Goal: Use online tool/utility: Utilize a website feature to perform a specific function

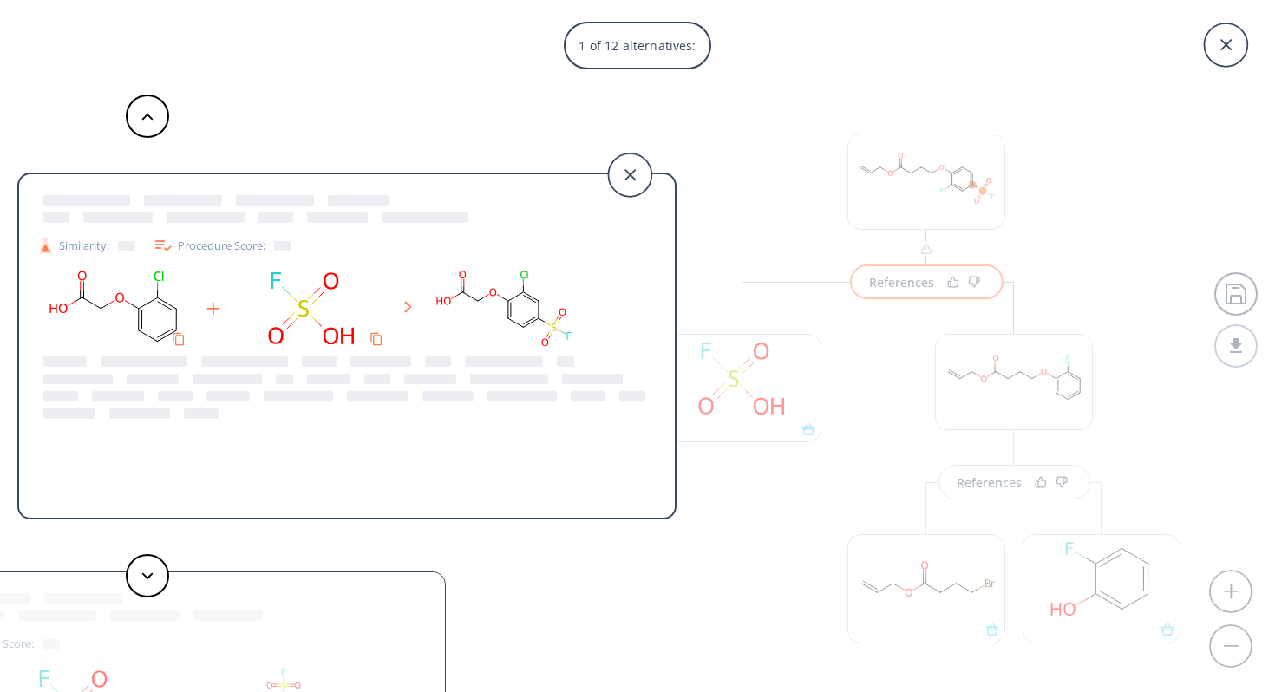
scroll to position [1059, 0]
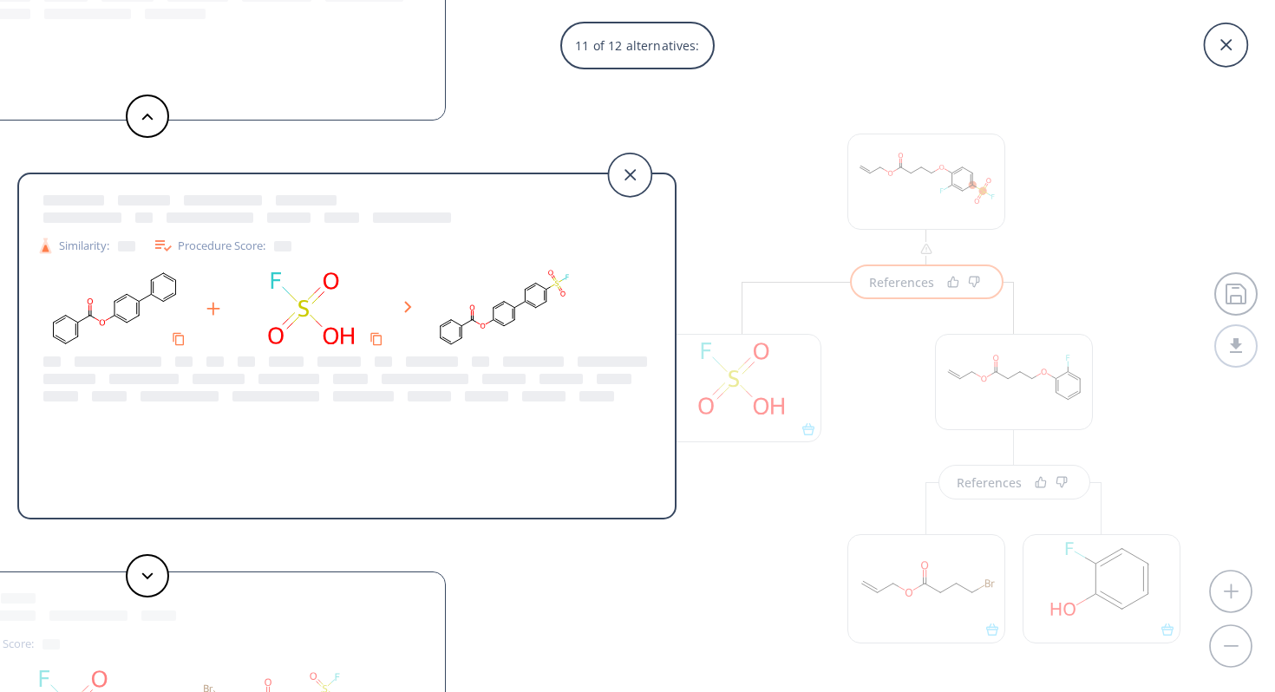
click at [775, 37] on div "11 of 12 alternatives:" at bounding box center [637, 46] width 1275 height 48
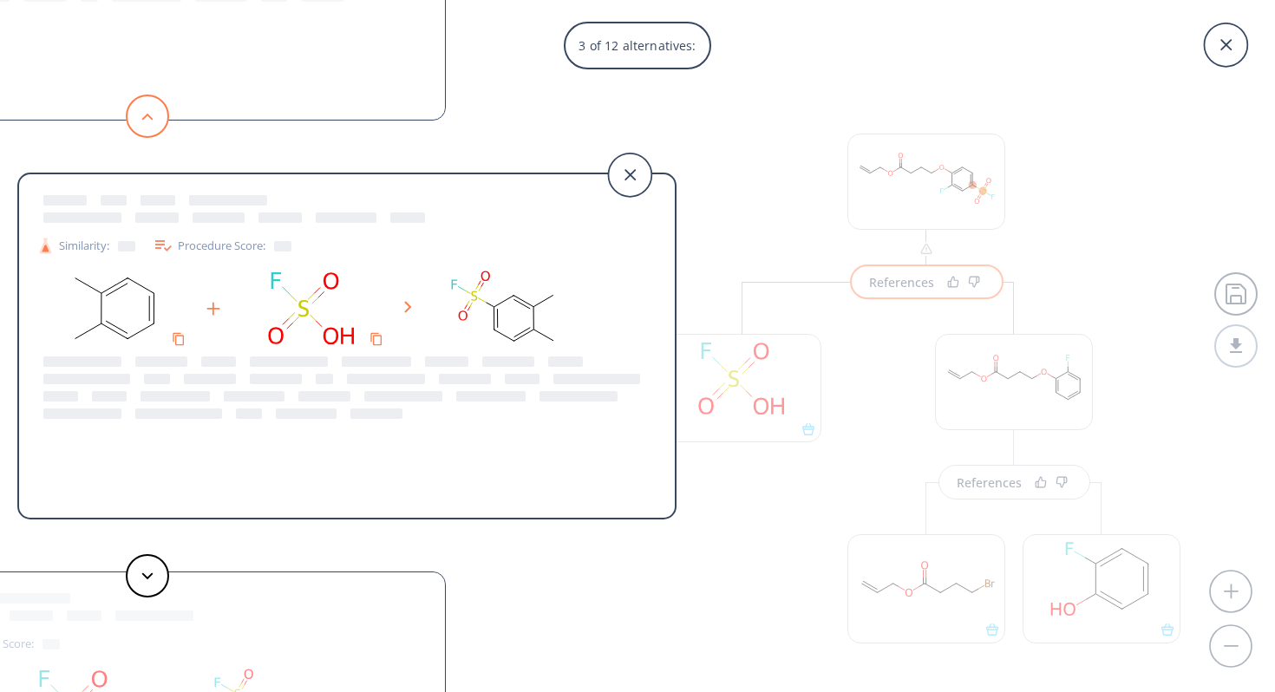
click at [156, 111] on button at bounding box center [147, 116] width 43 height 43
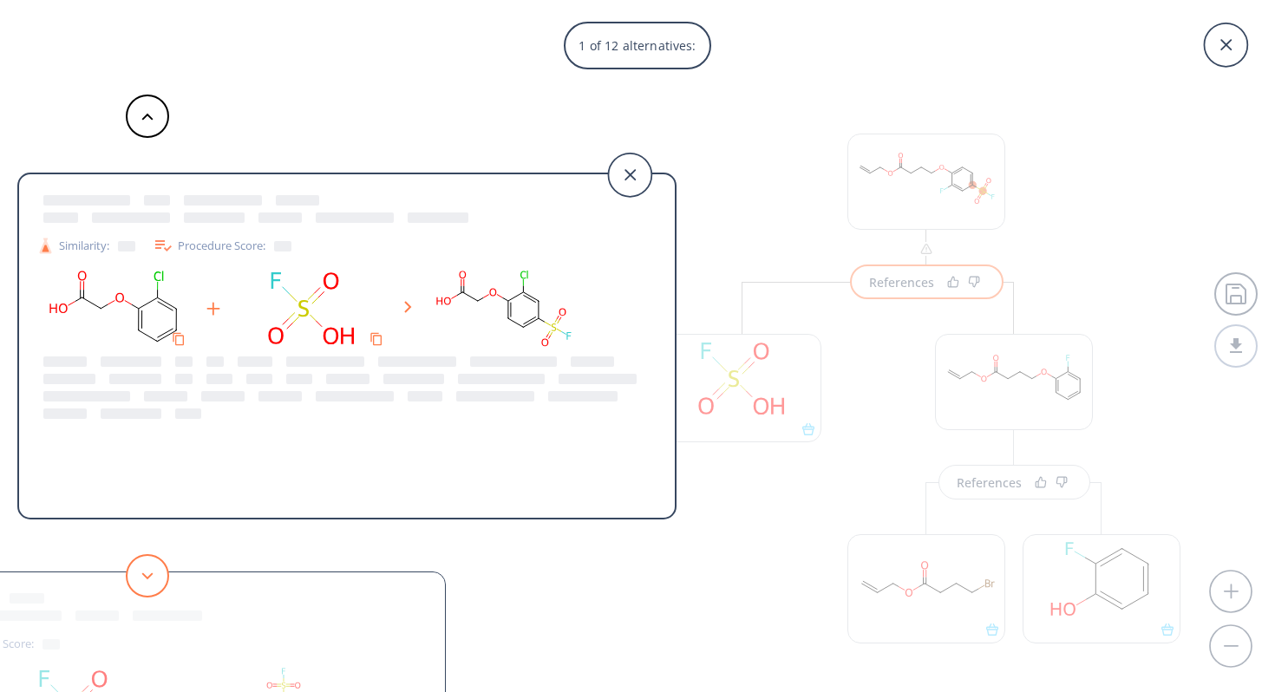
click at [143, 577] on icon at bounding box center [147, 576] width 12 height 8
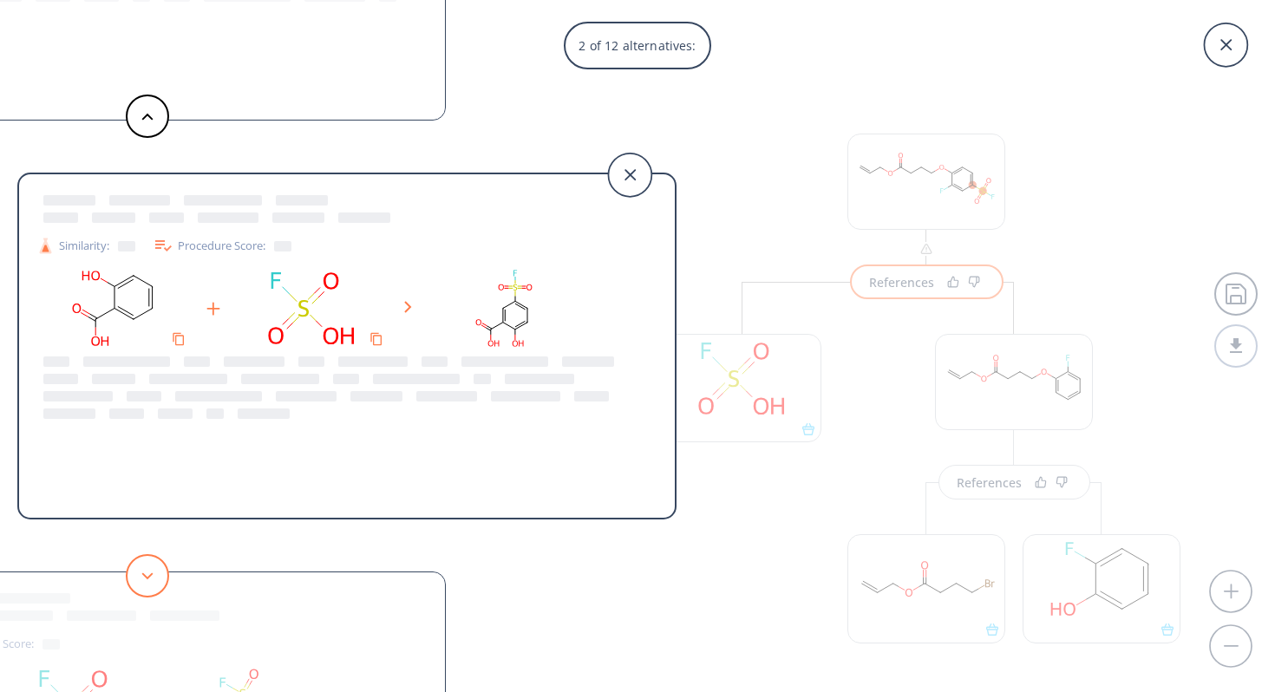
click at [143, 577] on icon at bounding box center [147, 576] width 12 height 8
click at [143, 578] on icon at bounding box center [147, 576] width 12 height 8
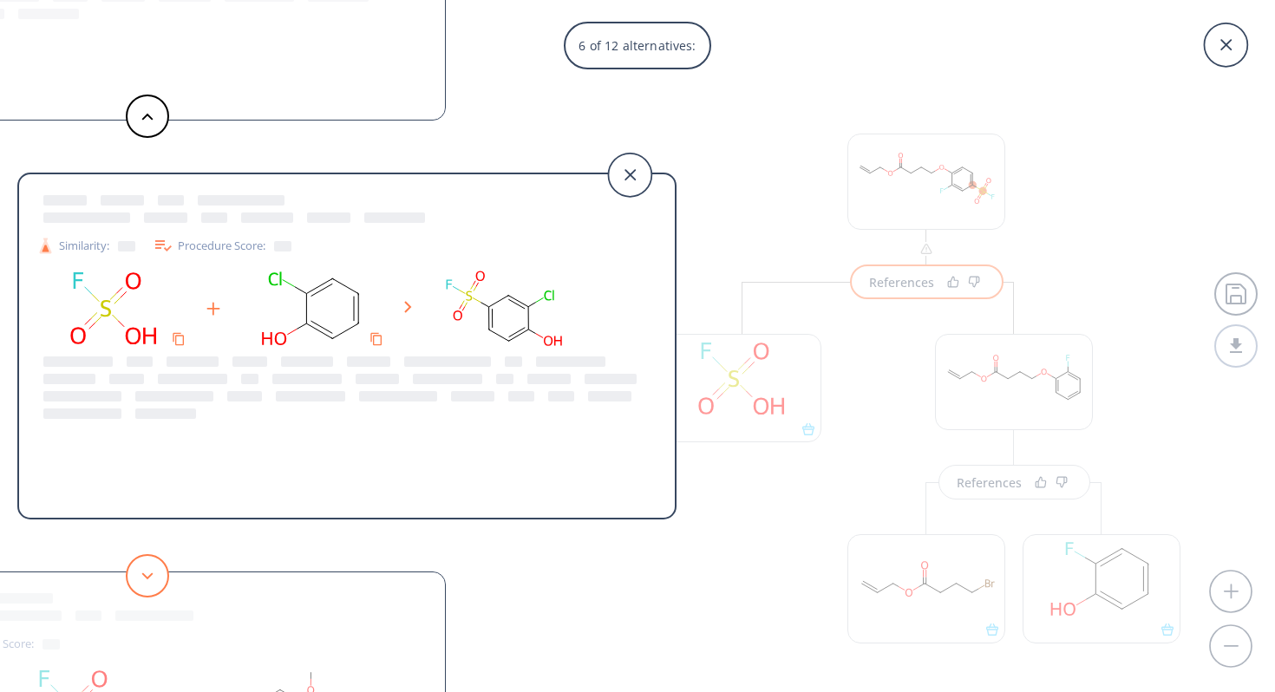
click at [143, 578] on icon at bounding box center [147, 576] width 12 height 8
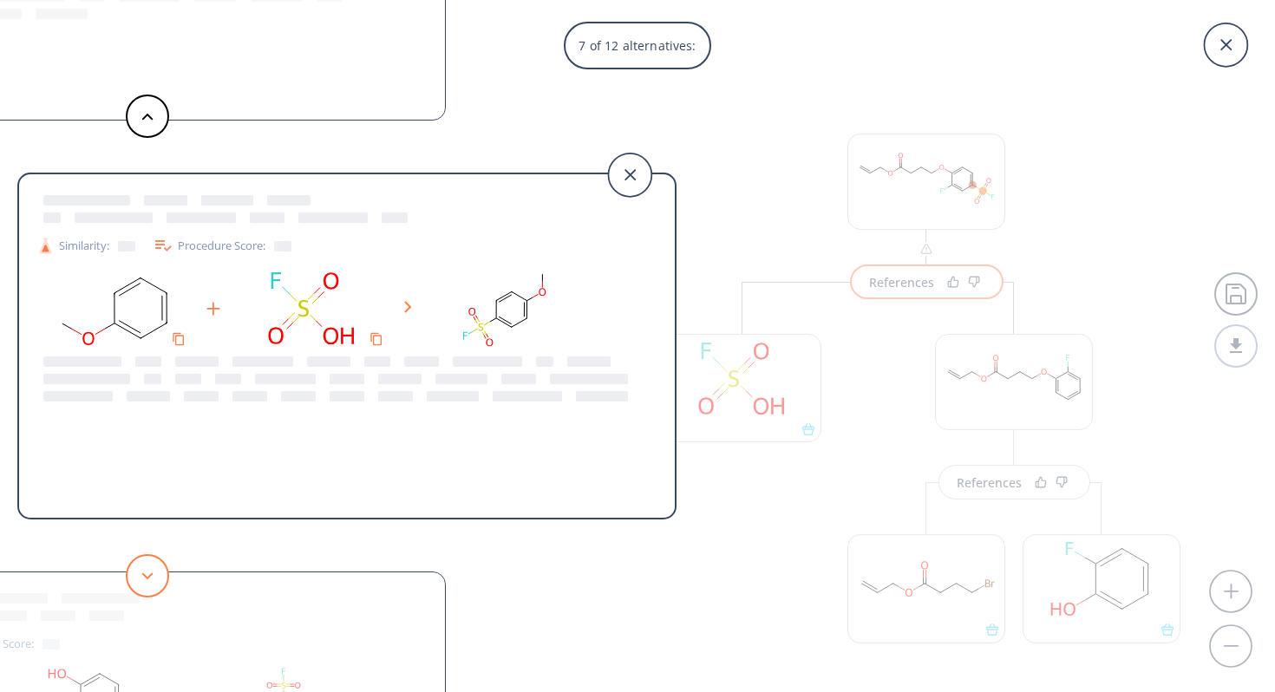
click at [143, 578] on icon at bounding box center [147, 576] width 12 height 8
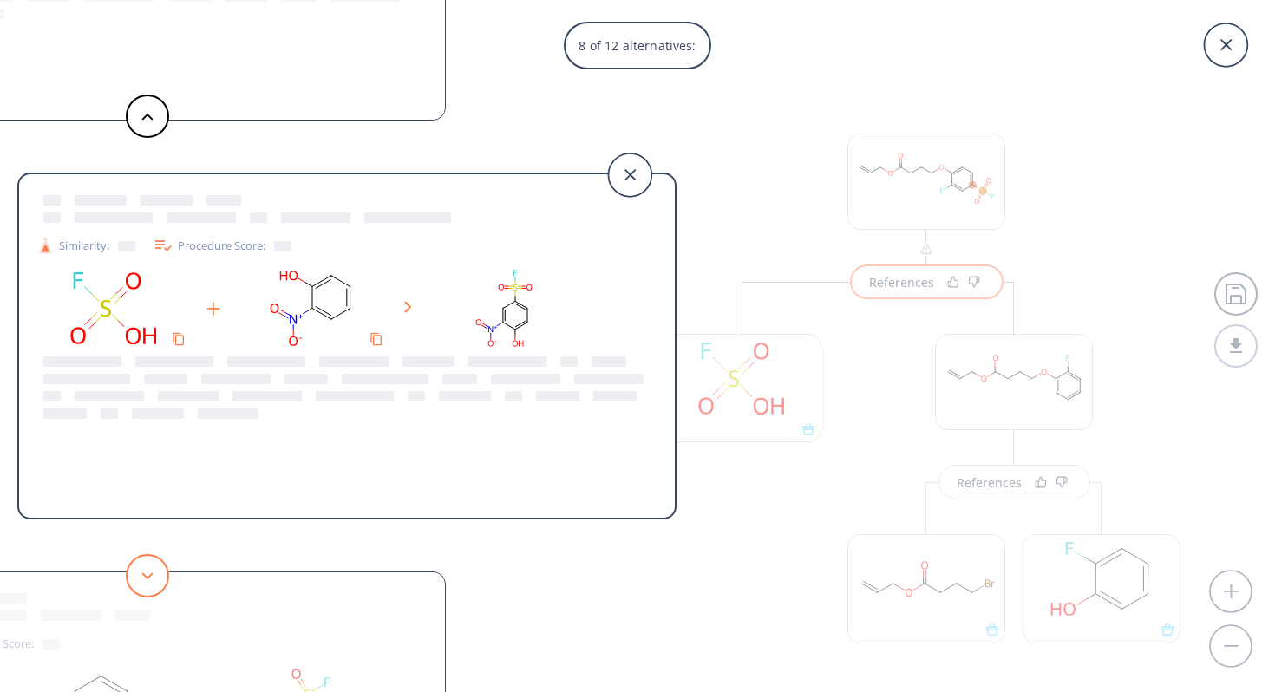
click at [143, 578] on icon at bounding box center [147, 576] width 12 height 8
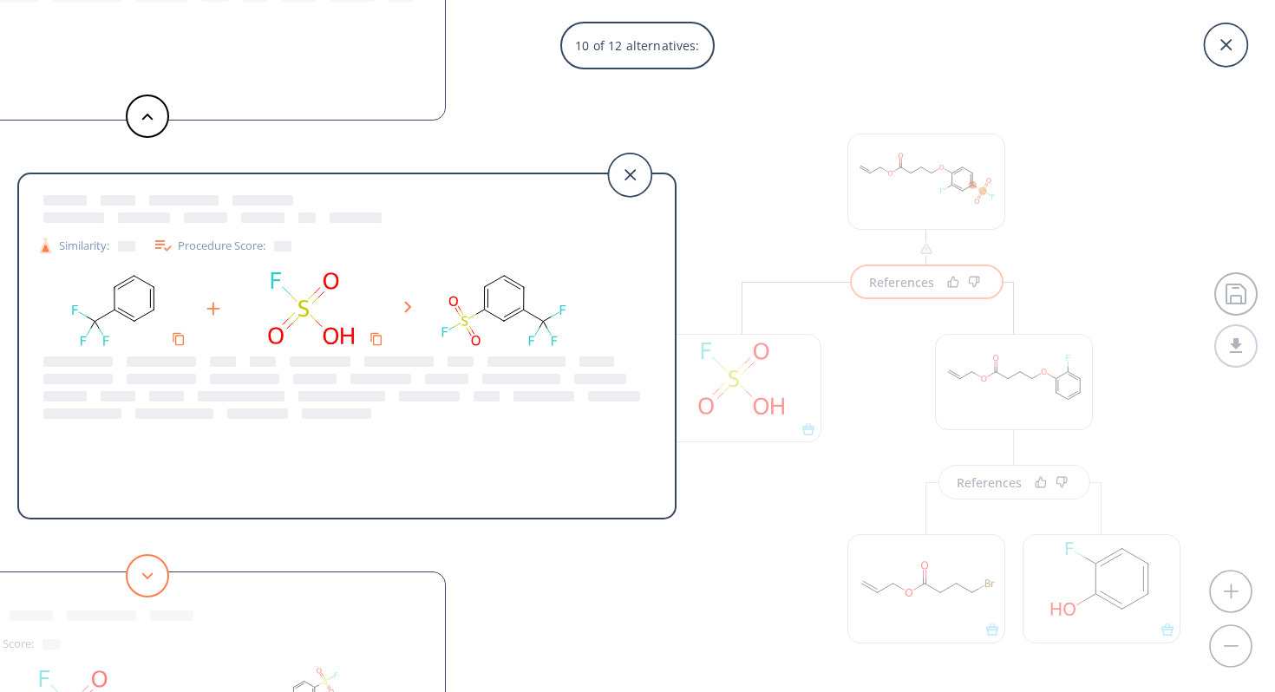
click at [143, 578] on icon at bounding box center [147, 576] width 12 height 8
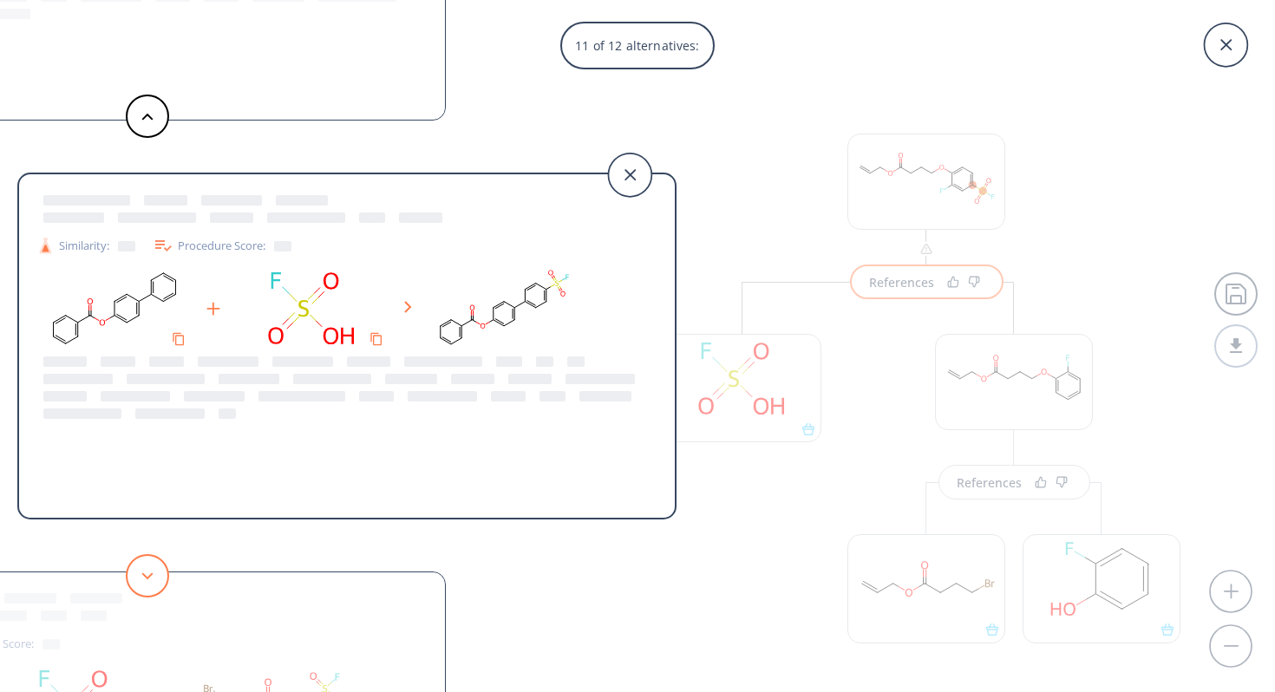
click at [143, 578] on icon at bounding box center [147, 576] width 12 height 8
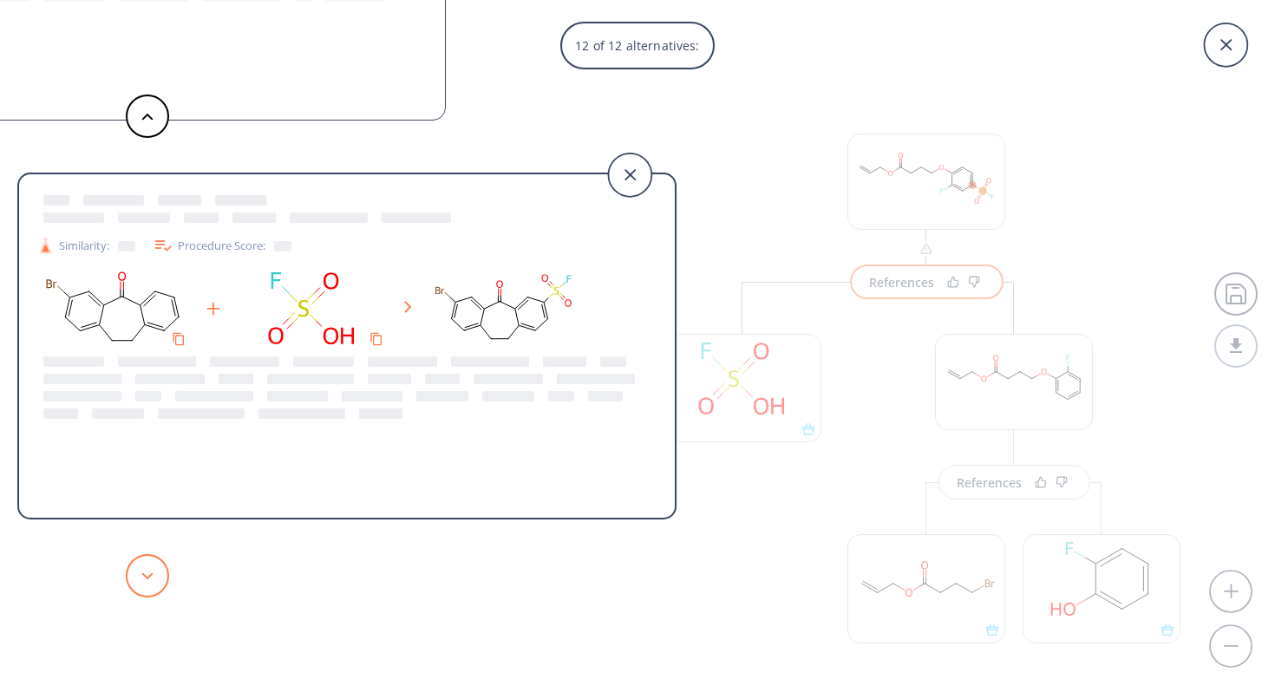
click at [143, 578] on icon at bounding box center [147, 576] width 12 height 8
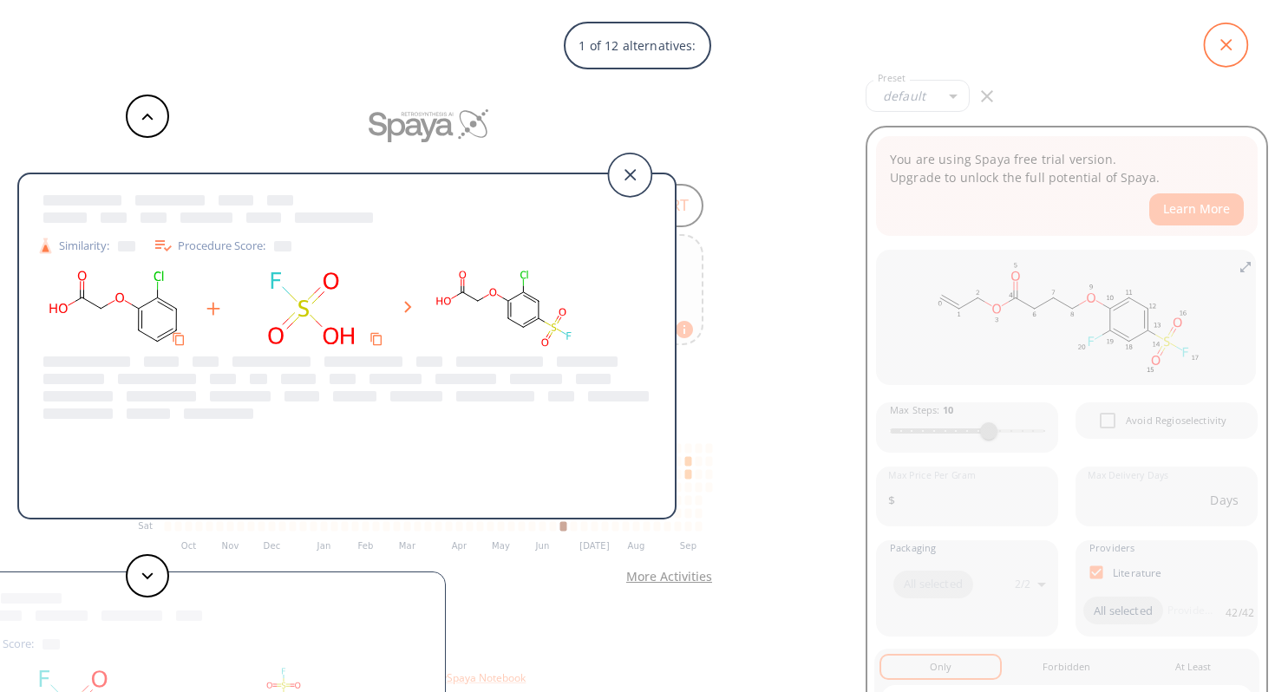
click at [1218, 48] on icon at bounding box center [1225, 44] width 43 height 43
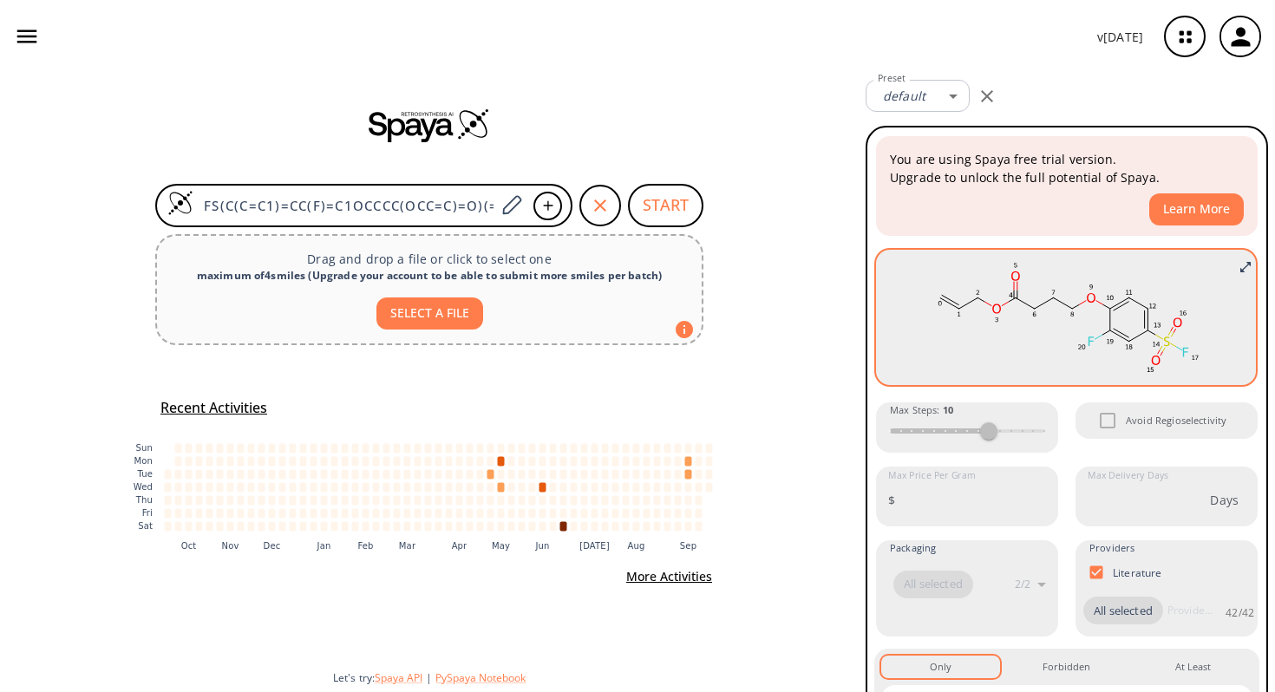
click at [1062, 298] on icon at bounding box center [1063, 303] width 19 height 11
click at [1051, 311] on rect at bounding box center [1066, 317] width 354 height 121
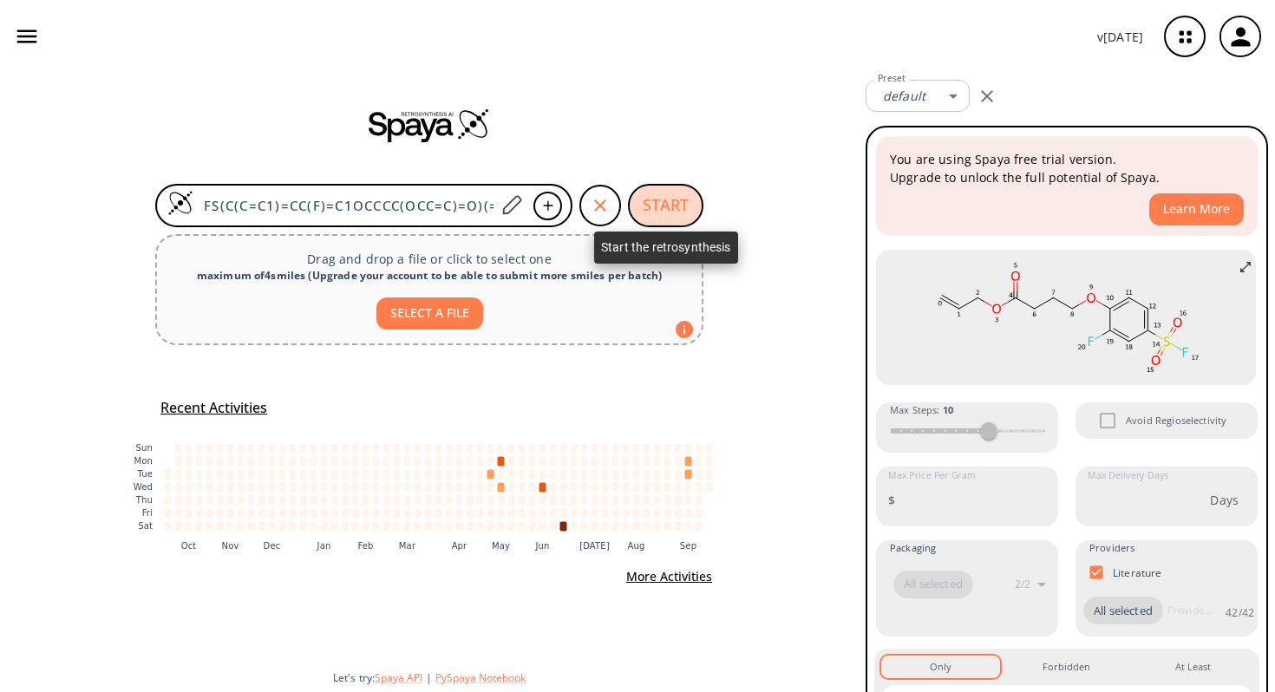
click at [690, 213] on button "START" at bounding box center [665, 205] width 75 height 43
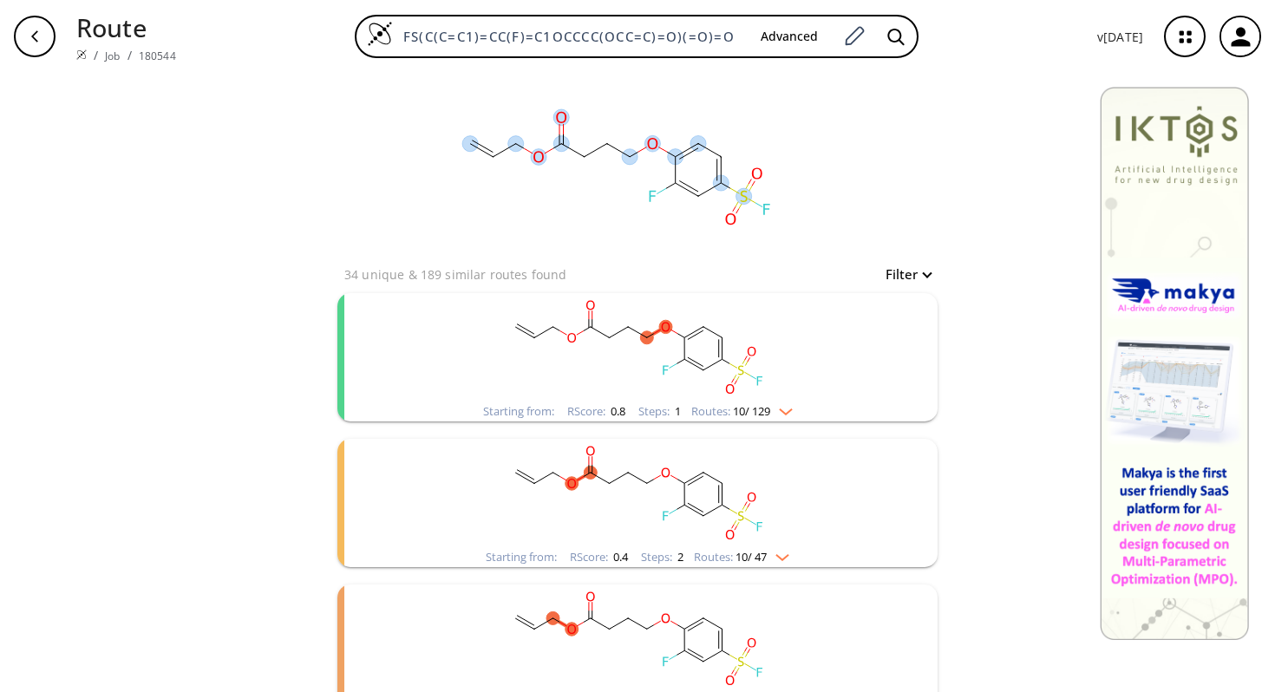
click at [743, 193] on ellipse at bounding box center [744, 196] width 16 height 16
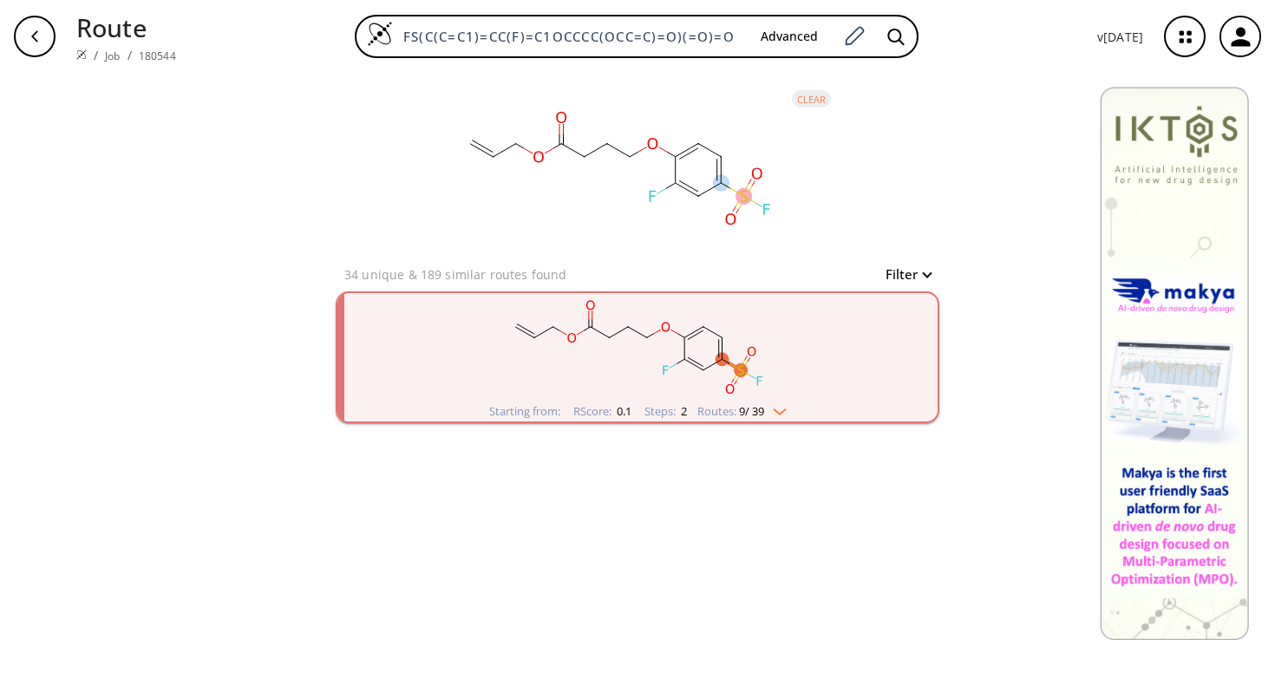
click at [768, 198] on rect at bounding box center [618, 168] width 347 height 191
click at [768, 201] on ellipse at bounding box center [766, 209] width 16 height 16
click at [768, 208] on icon at bounding box center [766, 209] width 7 height 11
click at [768, 205] on ellipse at bounding box center [766, 209] width 16 height 16
click at [771, 212] on ellipse at bounding box center [766, 209] width 16 height 16
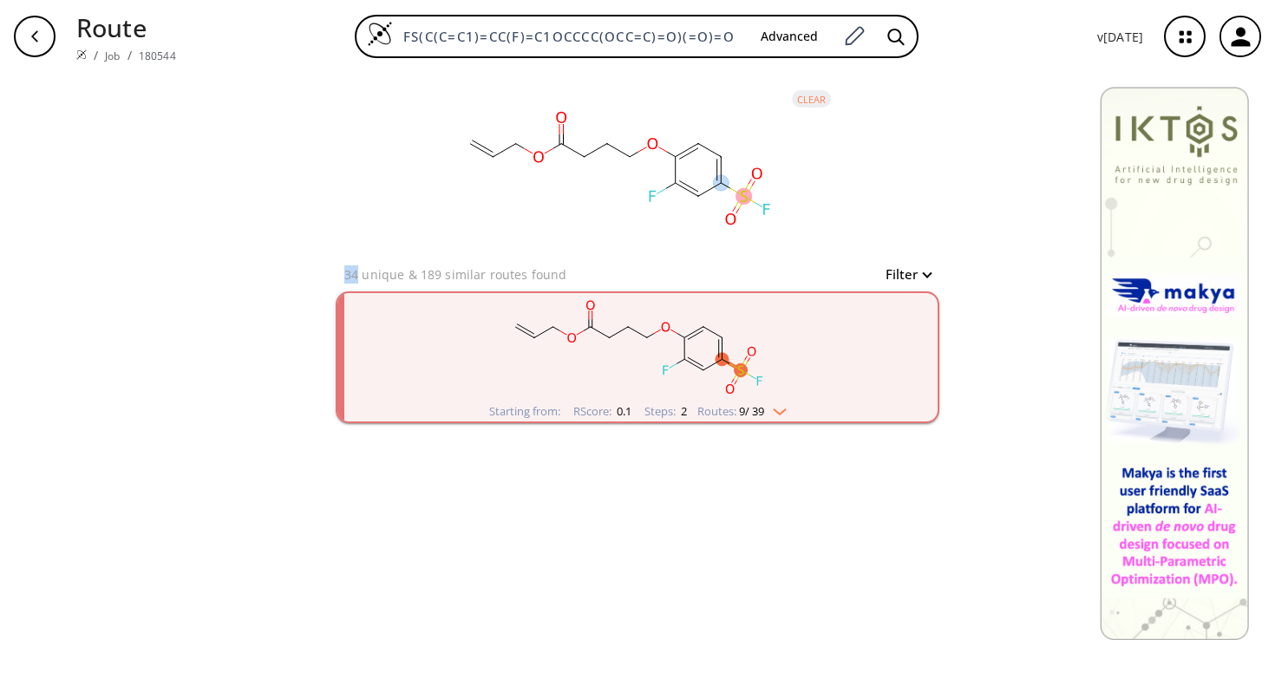
click at [771, 212] on ellipse at bounding box center [766, 209] width 16 height 16
click at [787, 409] on img "clusters" at bounding box center [775, 409] width 23 height 14
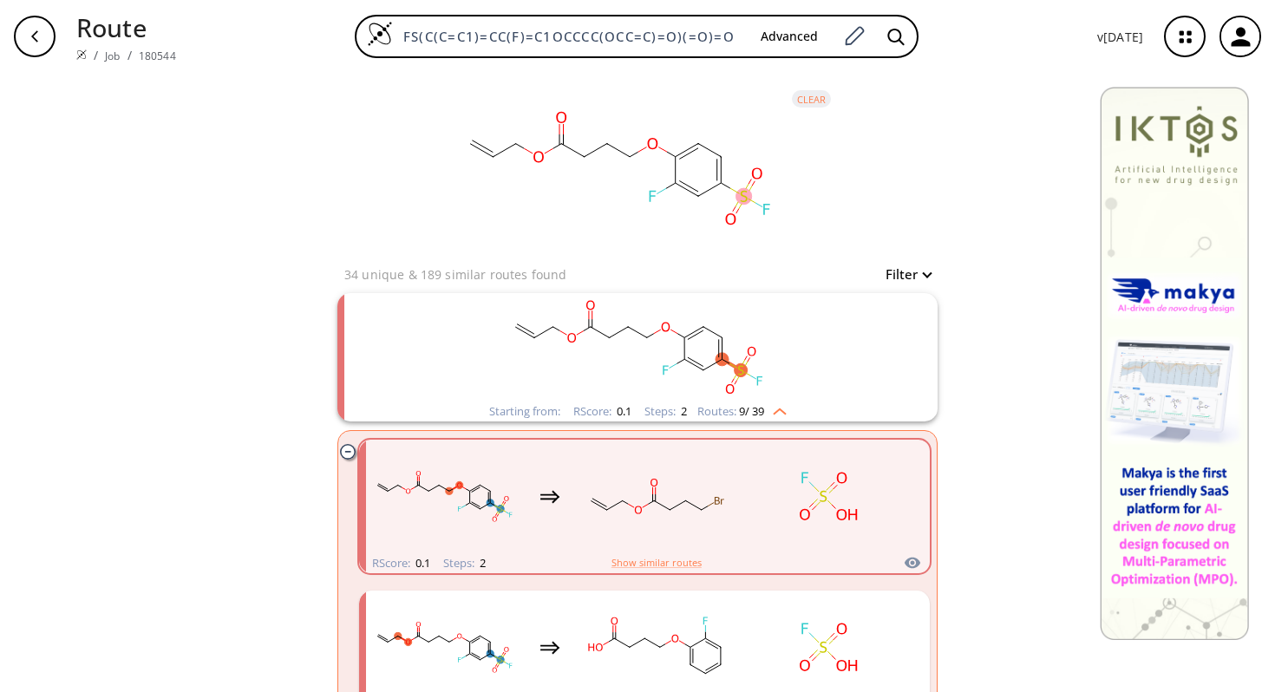
click at [735, 367] on ellipse "clusters" at bounding box center [741, 369] width 13 height 13
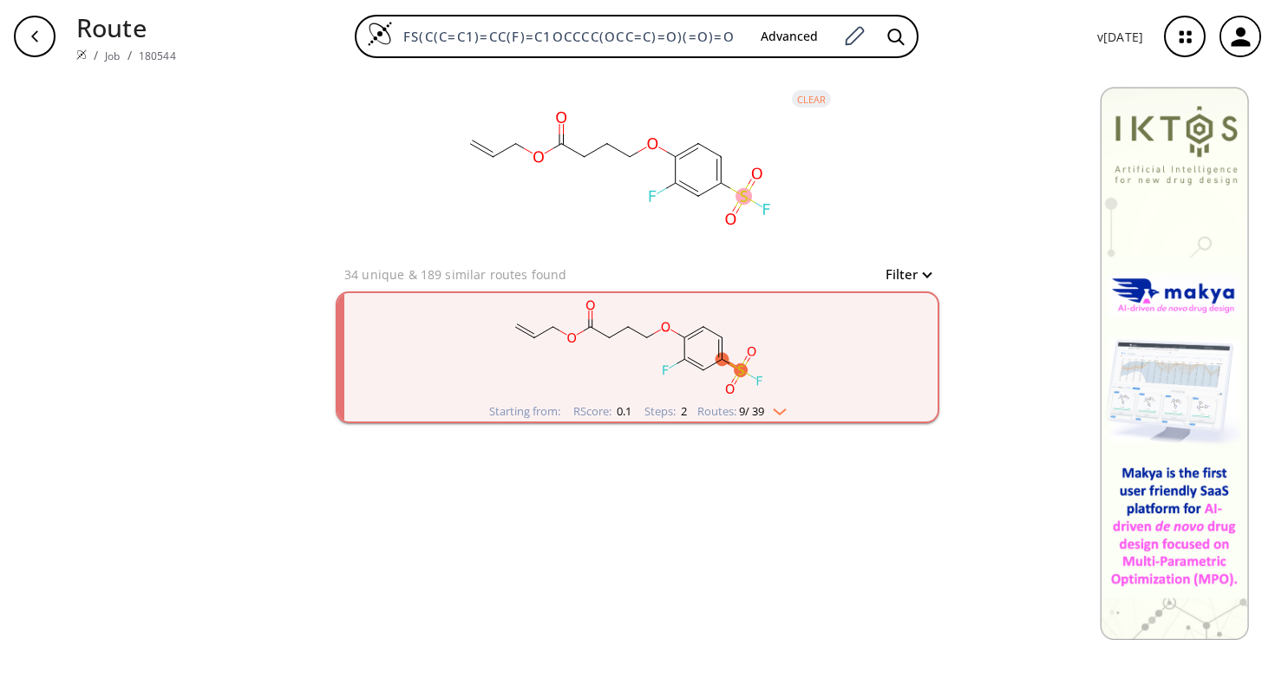
click at [745, 369] on ellipse "clusters" at bounding box center [741, 369] width 13 height 13
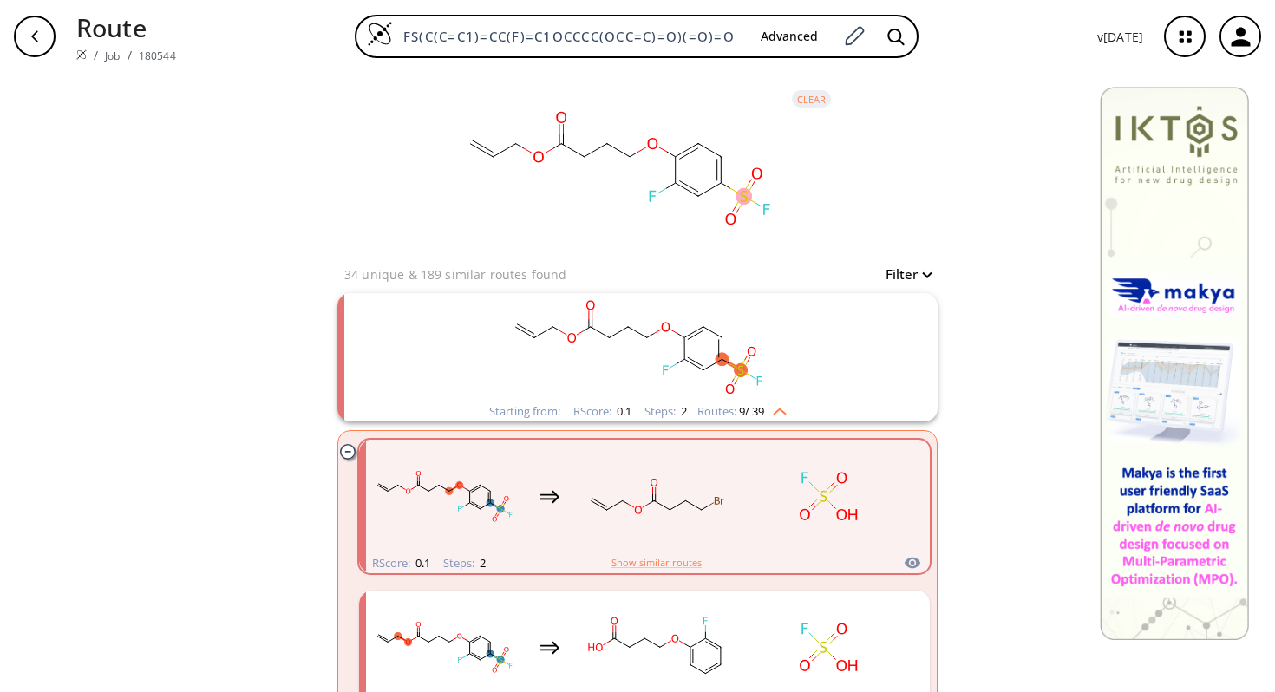
click at [753, 377] on ellipse "clusters" at bounding box center [759, 381] width 13 height 13
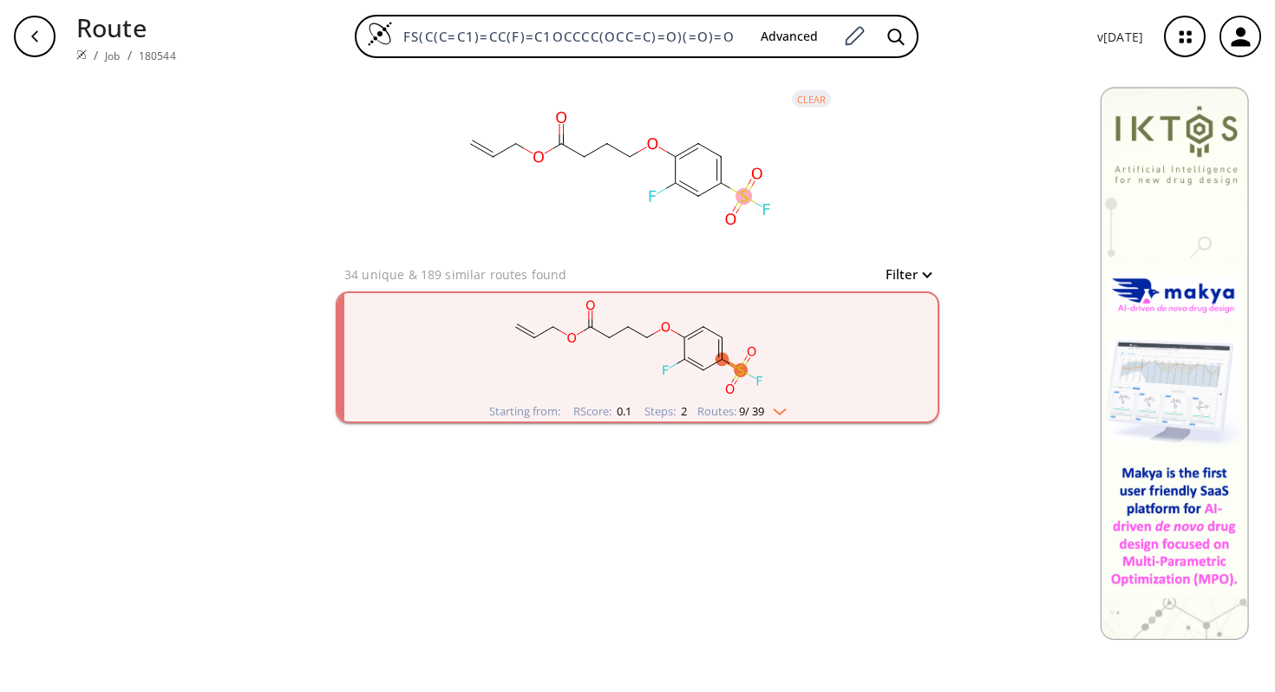
click at [751, 376] on rect "clusters" at bounding box center [637, 347] width 451 height 108
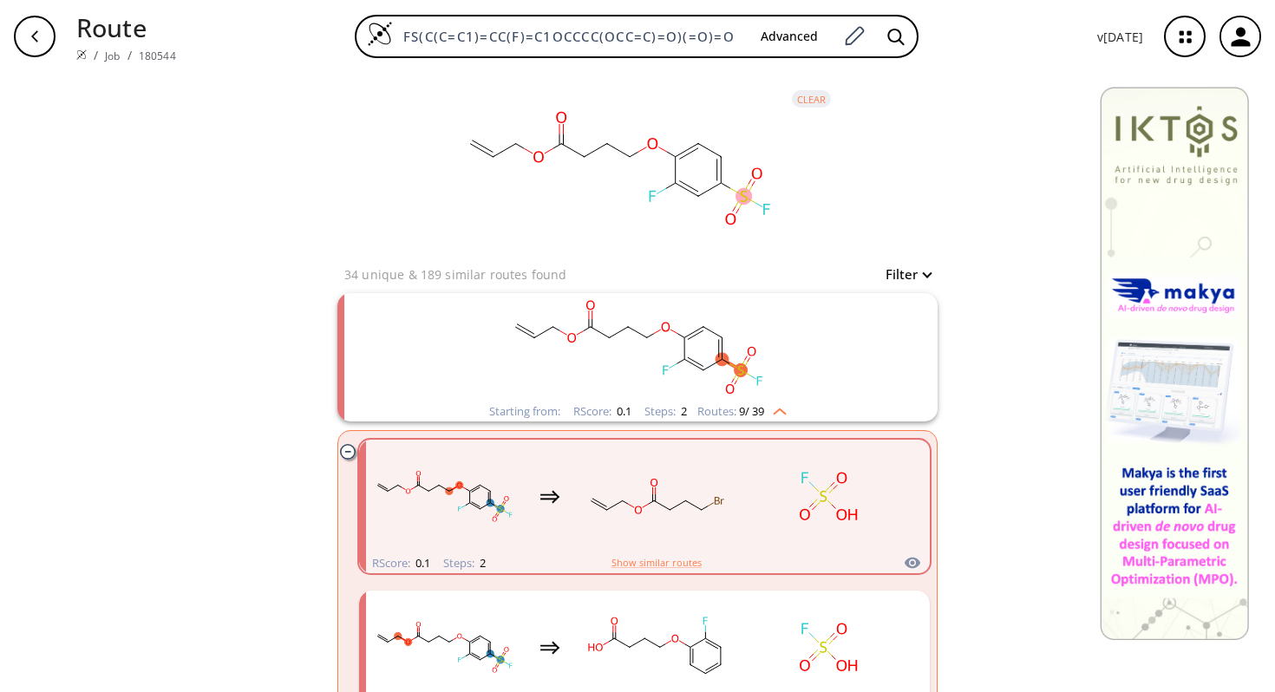
click at [755, 378] on ellipse "clusters" at bounding box center [759, 381] width 13 height 13
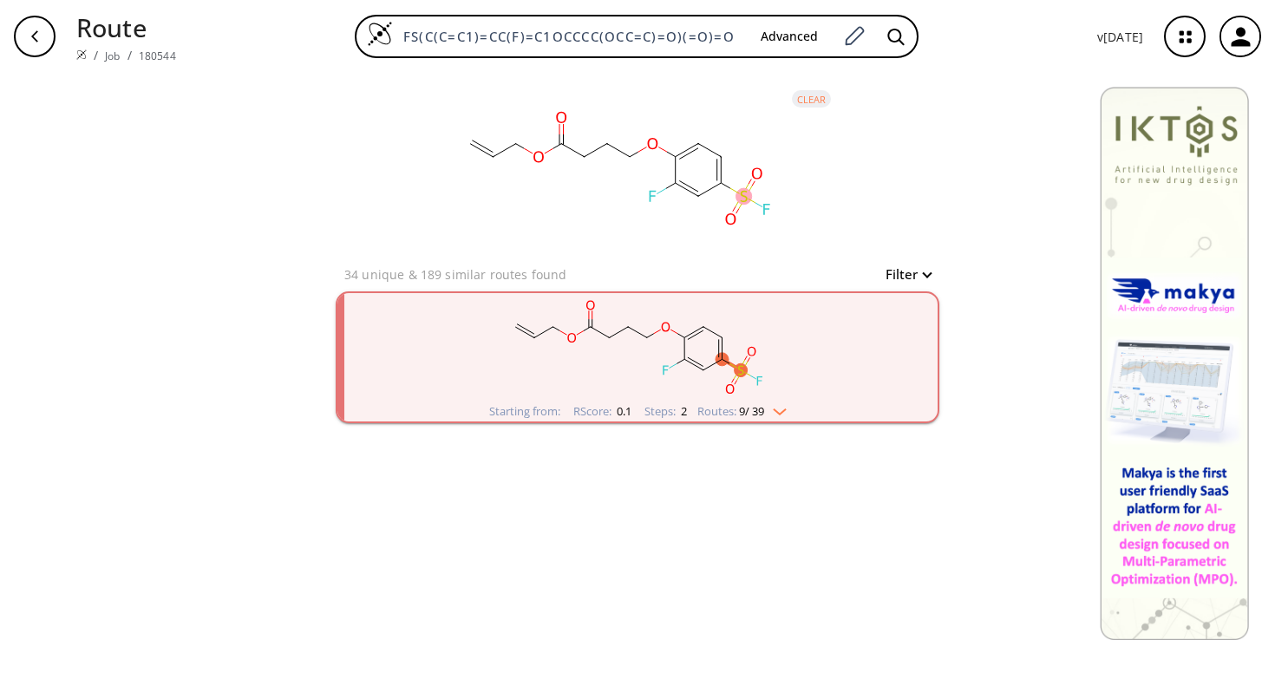
click at [755, 378] on icon "clusters" at bounding box center [753, 377] width 6 height 3
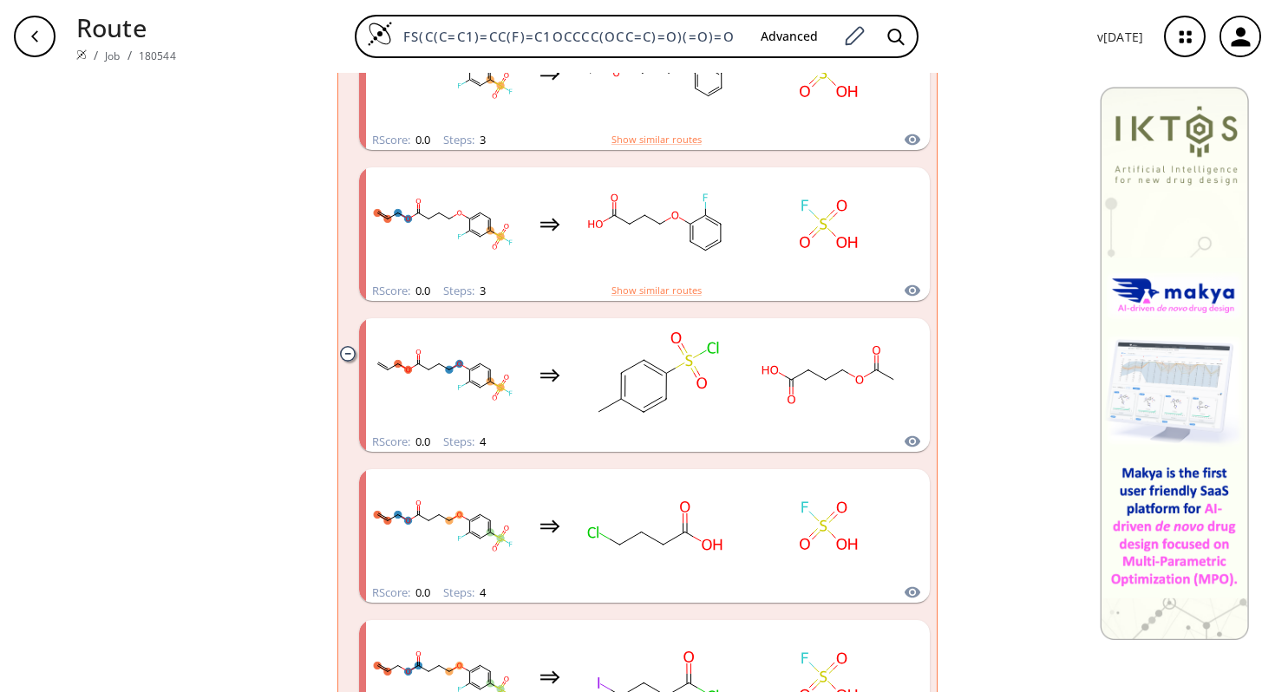
scroll to position [1107, 0]
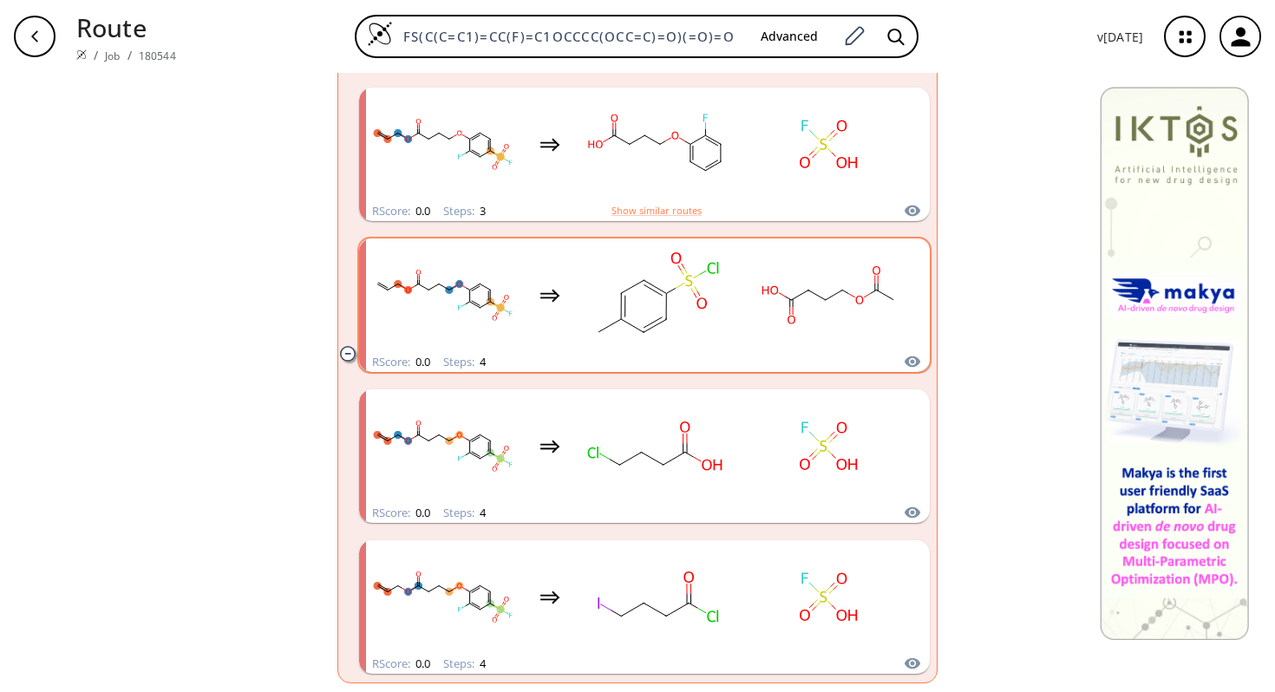
click at [824, 342] on rect "clusters" at bounding box center [829, 295] width 156 height 108
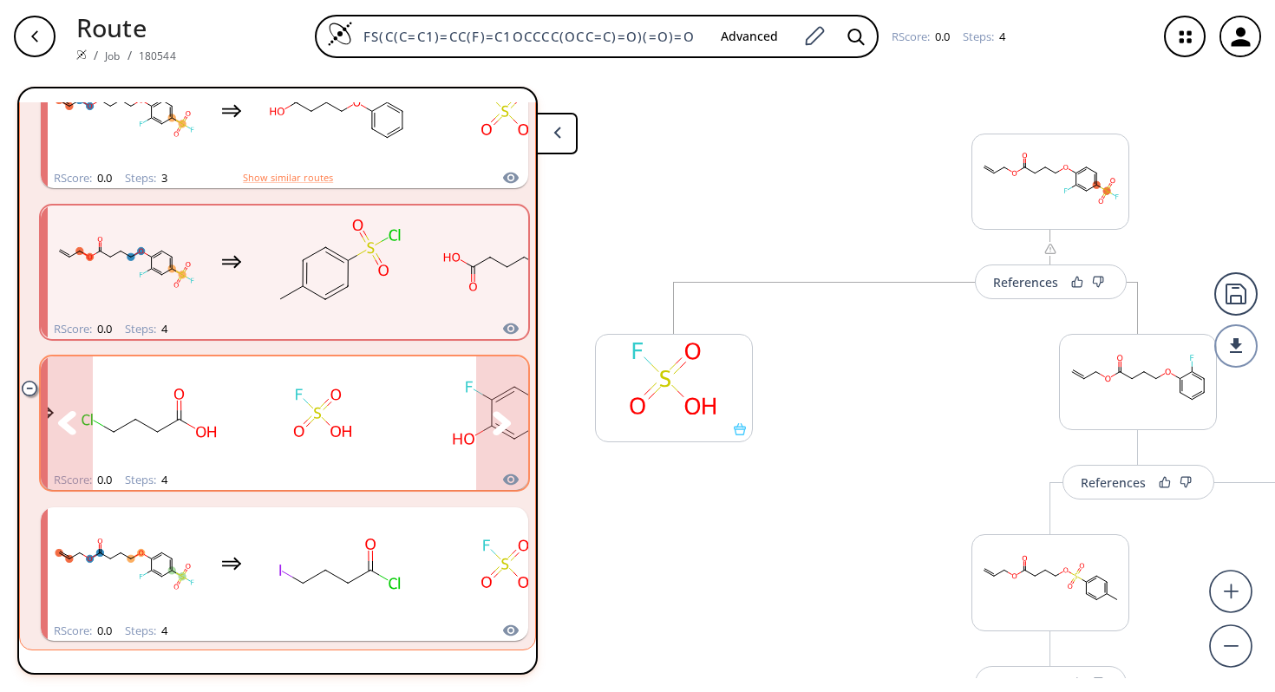
click at [504, 415] on icon "clusters" at bounding box center [502, 422] width 18 height 23
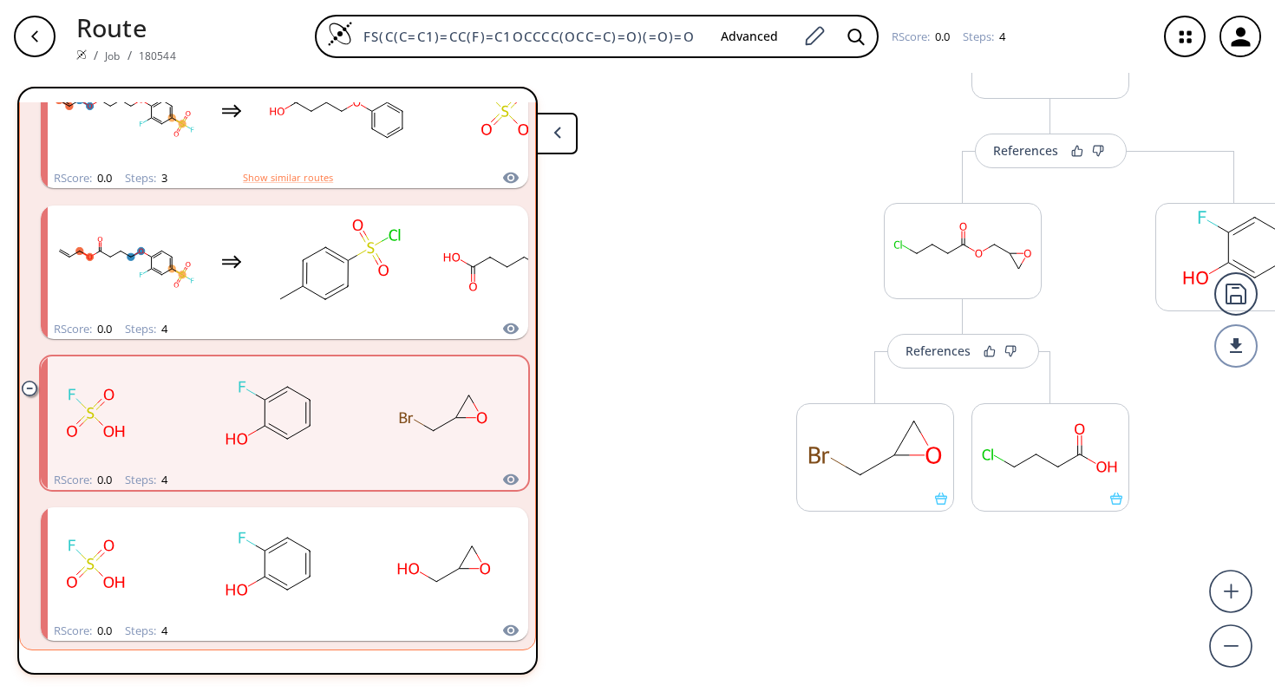
scroll to position [540, 0]
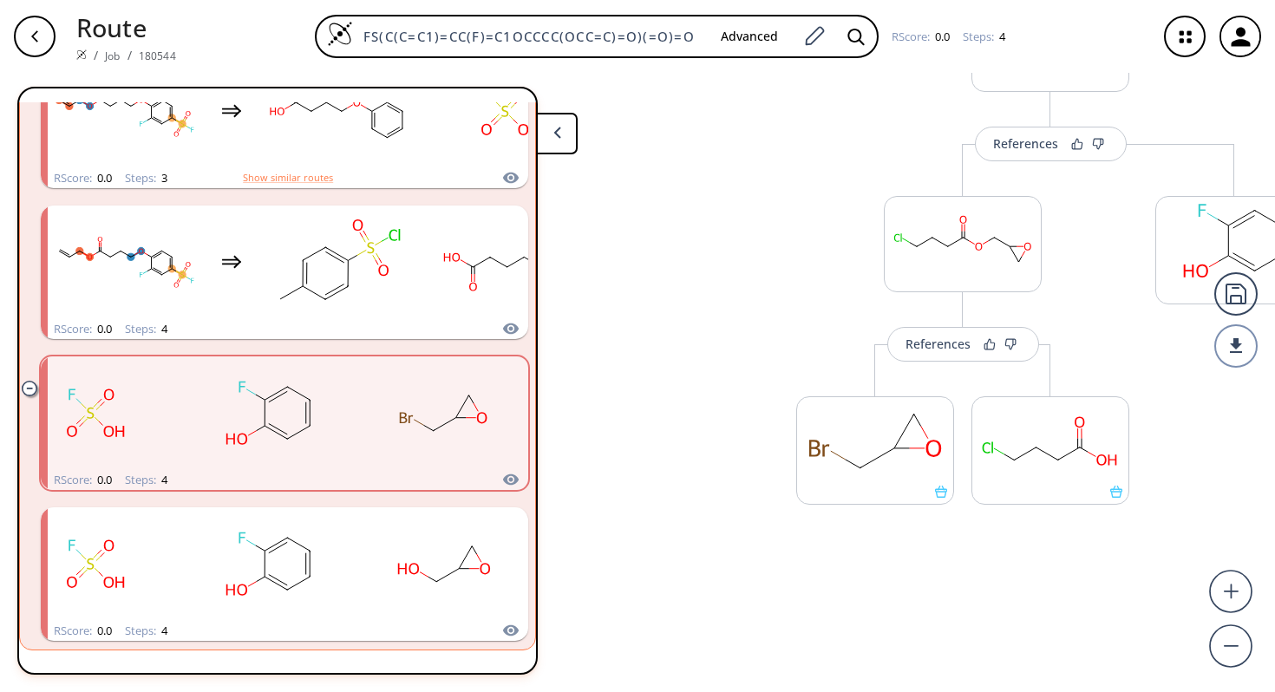
click at [560, 126] on button at bounding box center [557, 134] width 42 height 42
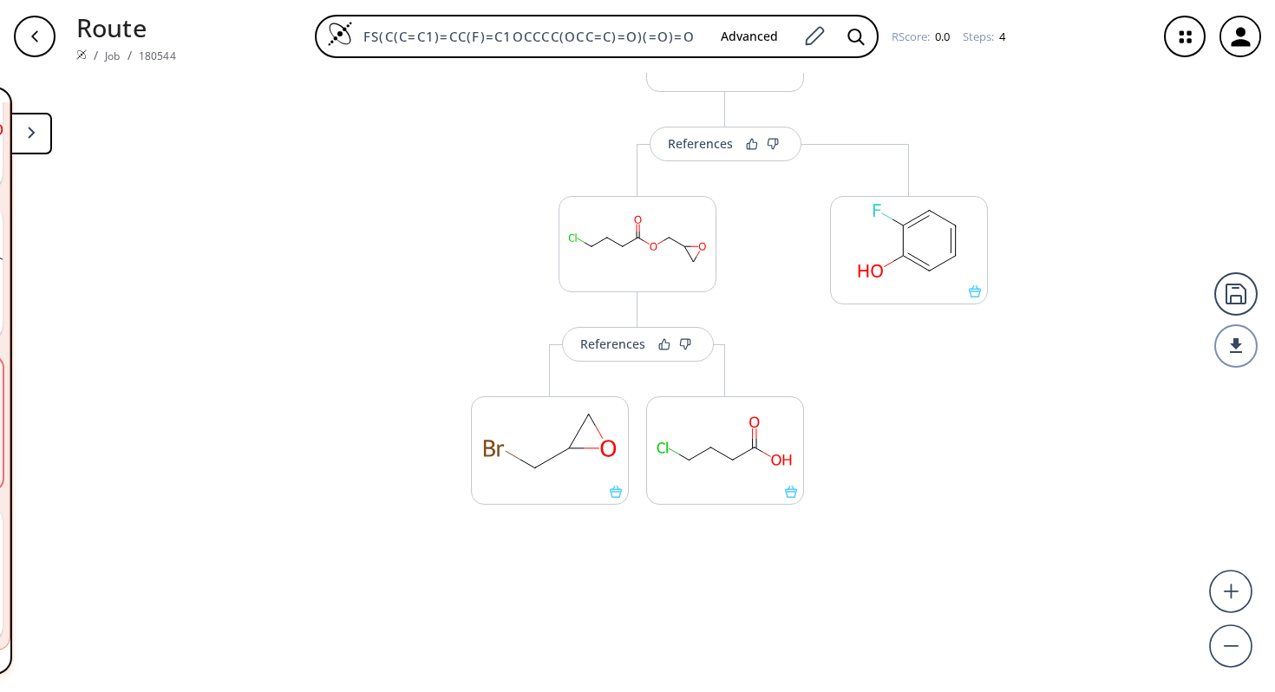
scroll to position [2044, 0]
click at [28, 27] on div "button" at bounding box center [35, 37] width 42 height 42
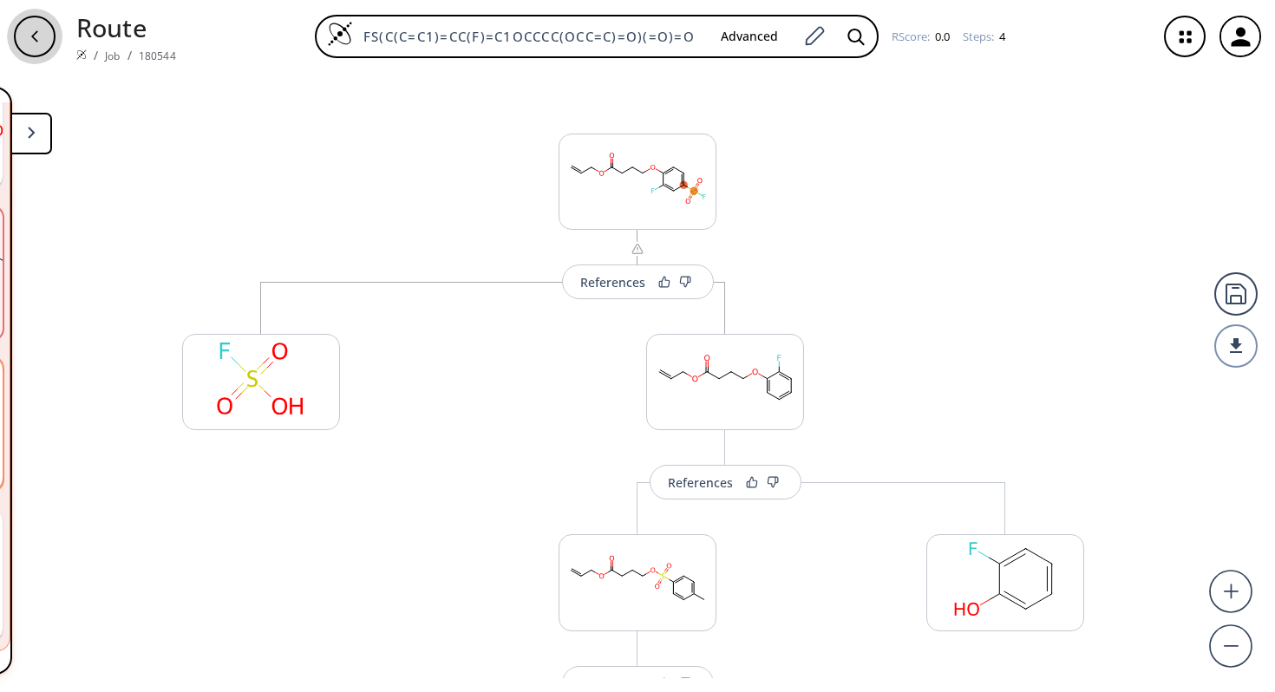
click at [28, 27] on div "button" at bounding box center [35, 37] width 42 height 42
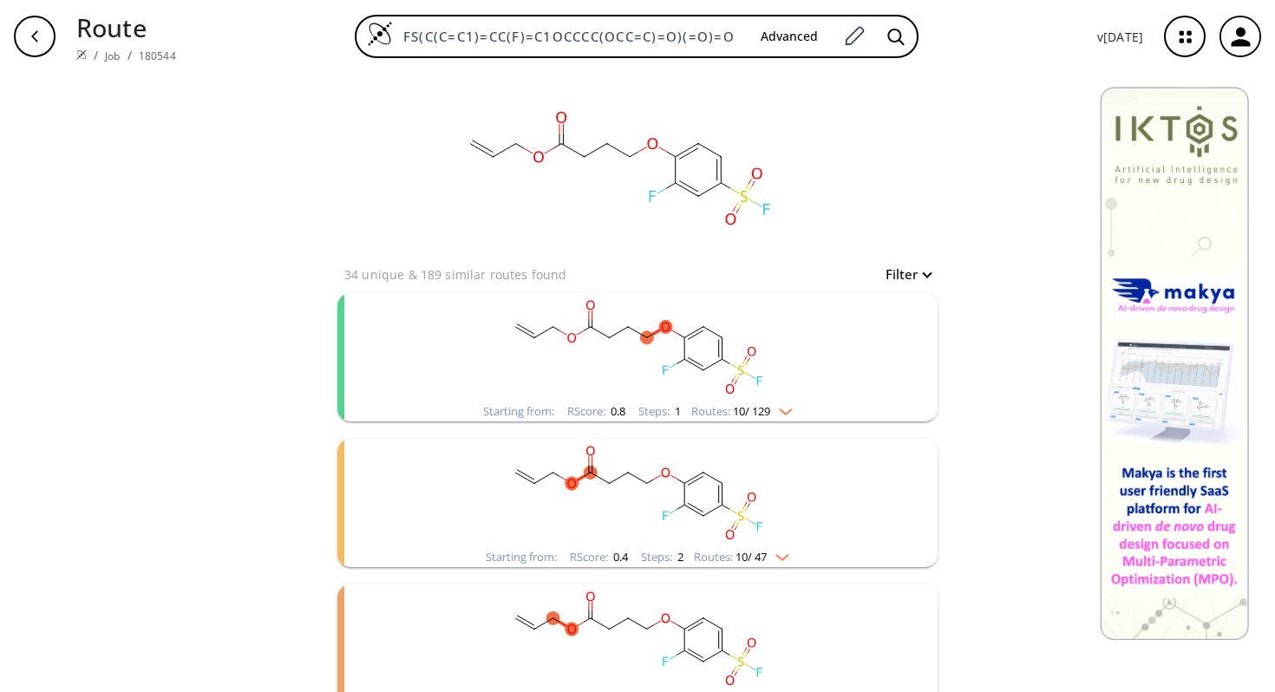
click at [31, 40] on icon "button" at bounding box center [35, 36] width 14 height 14
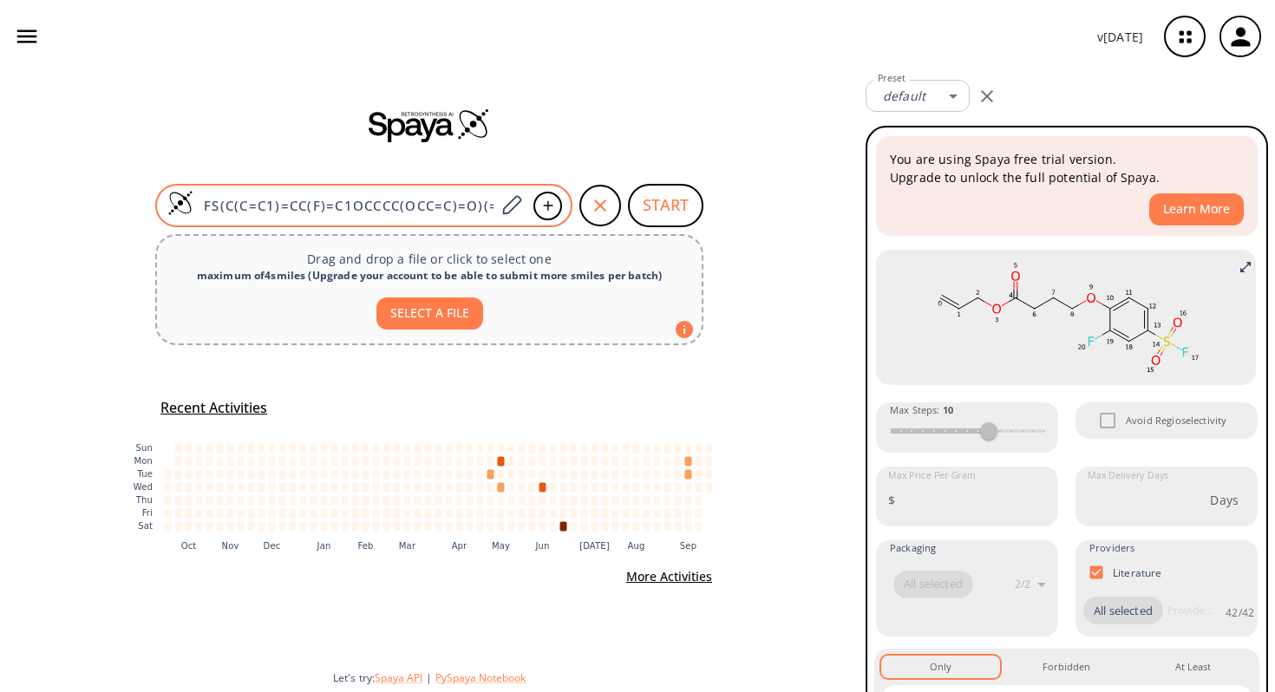
click at [373, 211] on input "FS(C(C=C1)=CC(F)=C1OCCCC(OCC=C)=O)(=O)=O" at bounding box center [344, 205] width 302 height 17
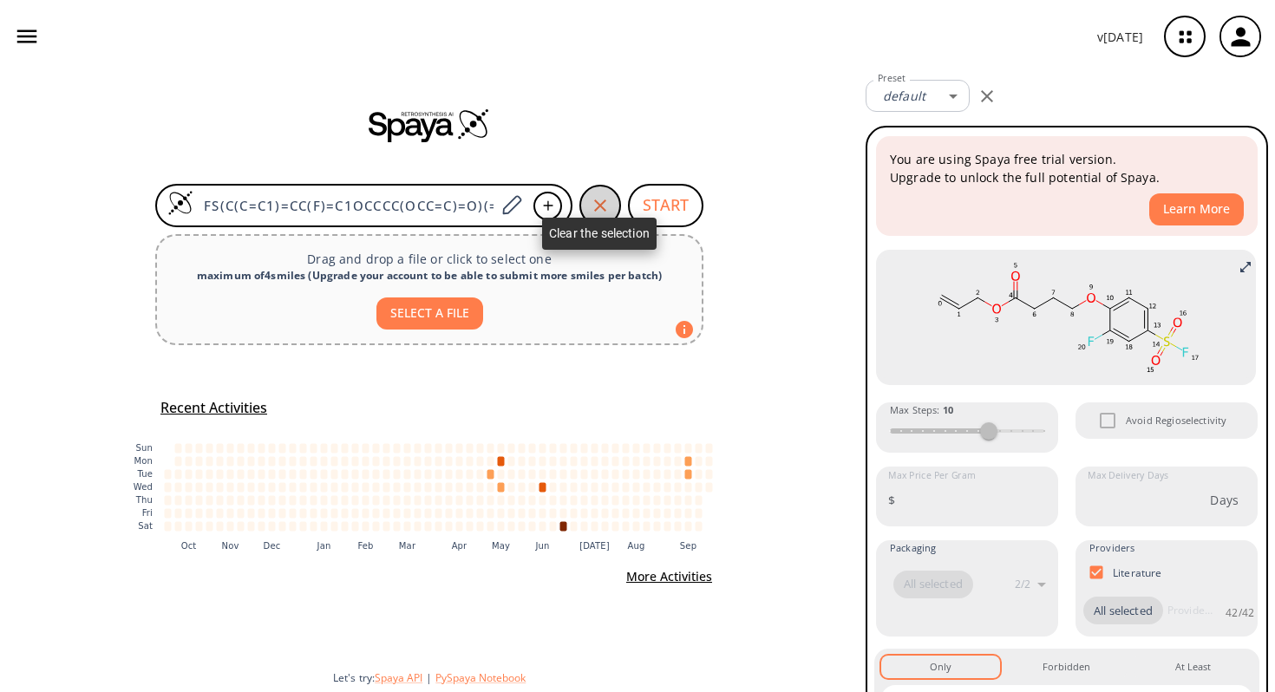
click at [581, 208] on div "button" at bounding box center [600, 206] width 42 height 42
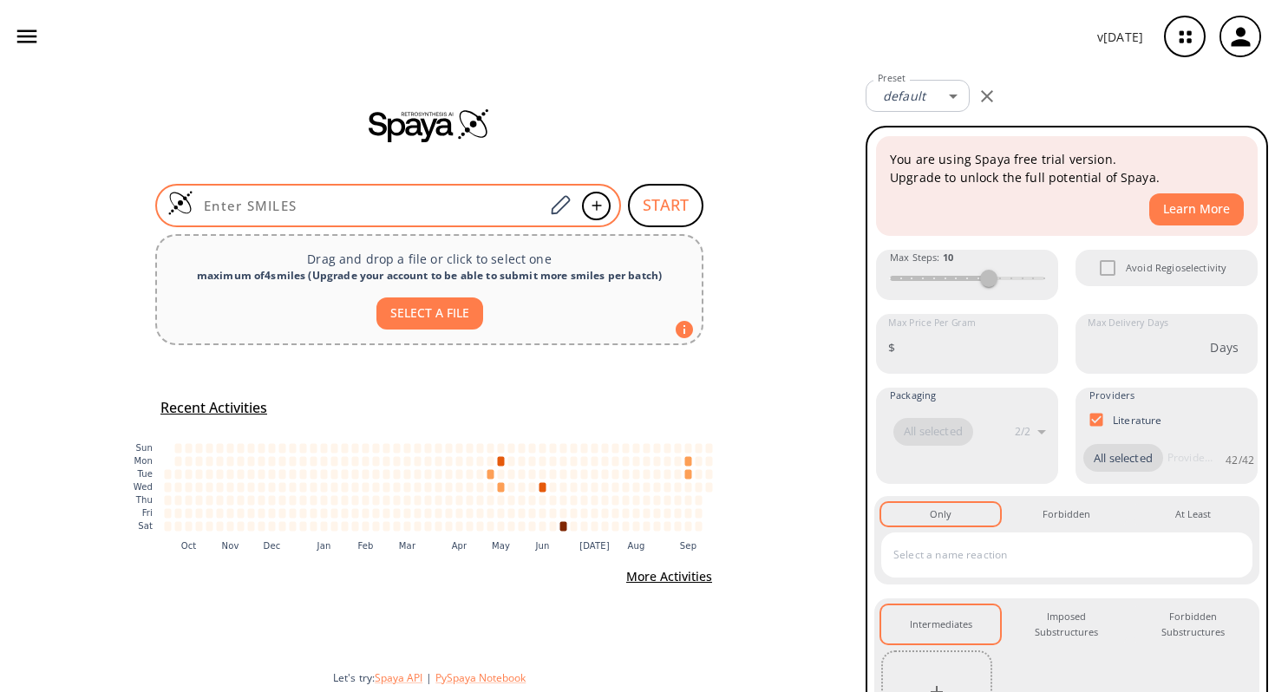
click at [428, 209] on input at bounding box center [368, 205] width 350 height 17
paste input "O=C(COc1c(Cl)cc(S(=O)(F)=O)cc1)O.O=C(COc2c(Cl)cc(S(=O)(Cl)=O)cc2)O"
type input "O=C(COc1c(Cl)cc(S(=O)(F)=O)cc1)O.O=C(COc2c(Cl)cc(S(=O)(Cl)=O)cc2)O"
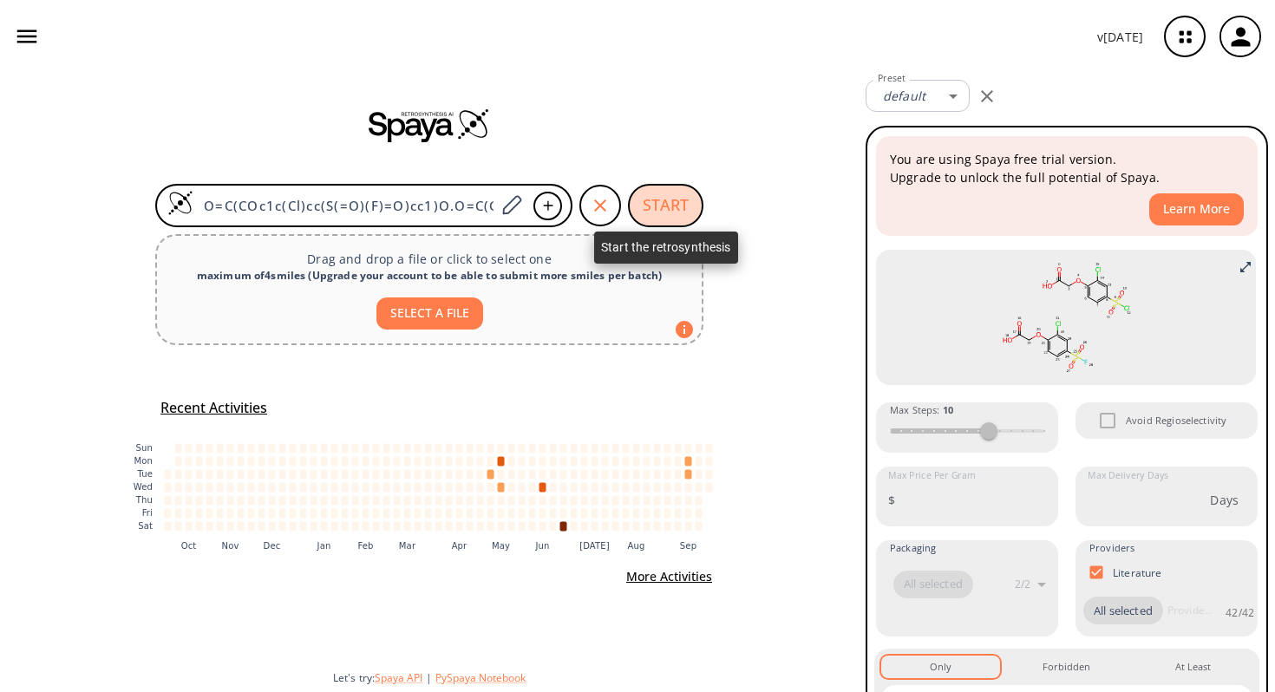
click at [682, 209] on button "START" at bounding box center [665, 205] width 75 height 43
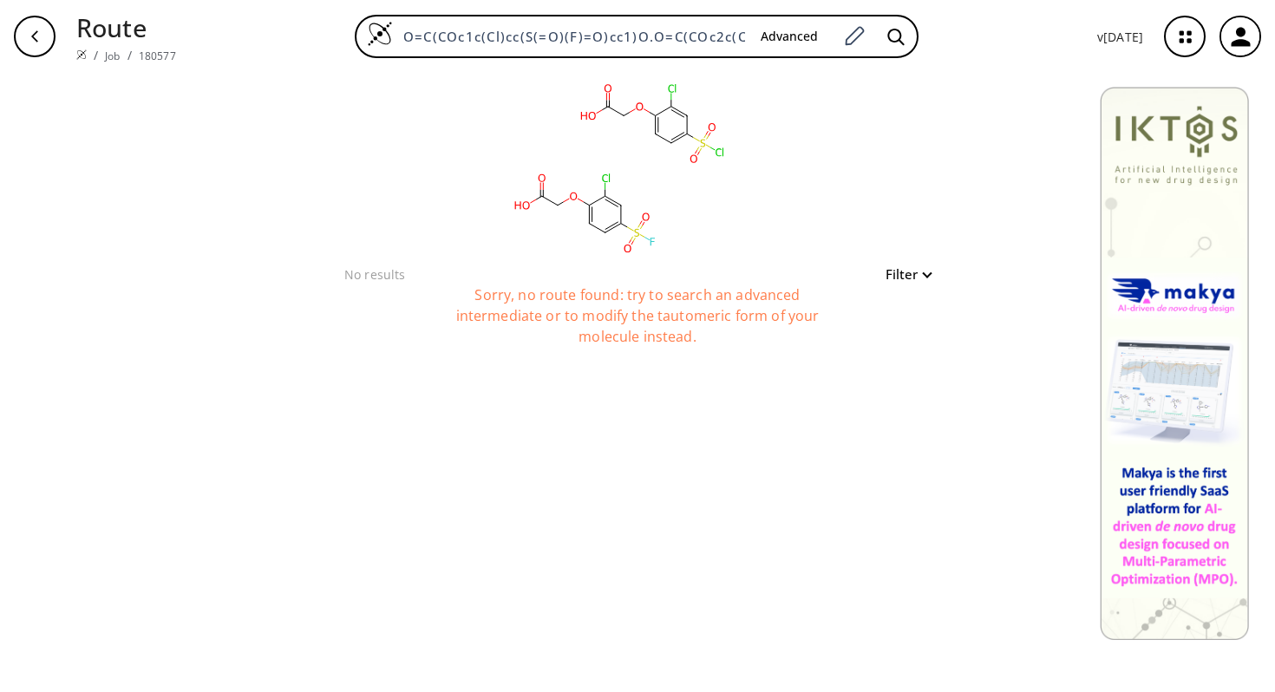
click at [605, 194] on icon at bounding box center [605, 192] width 0 height 7
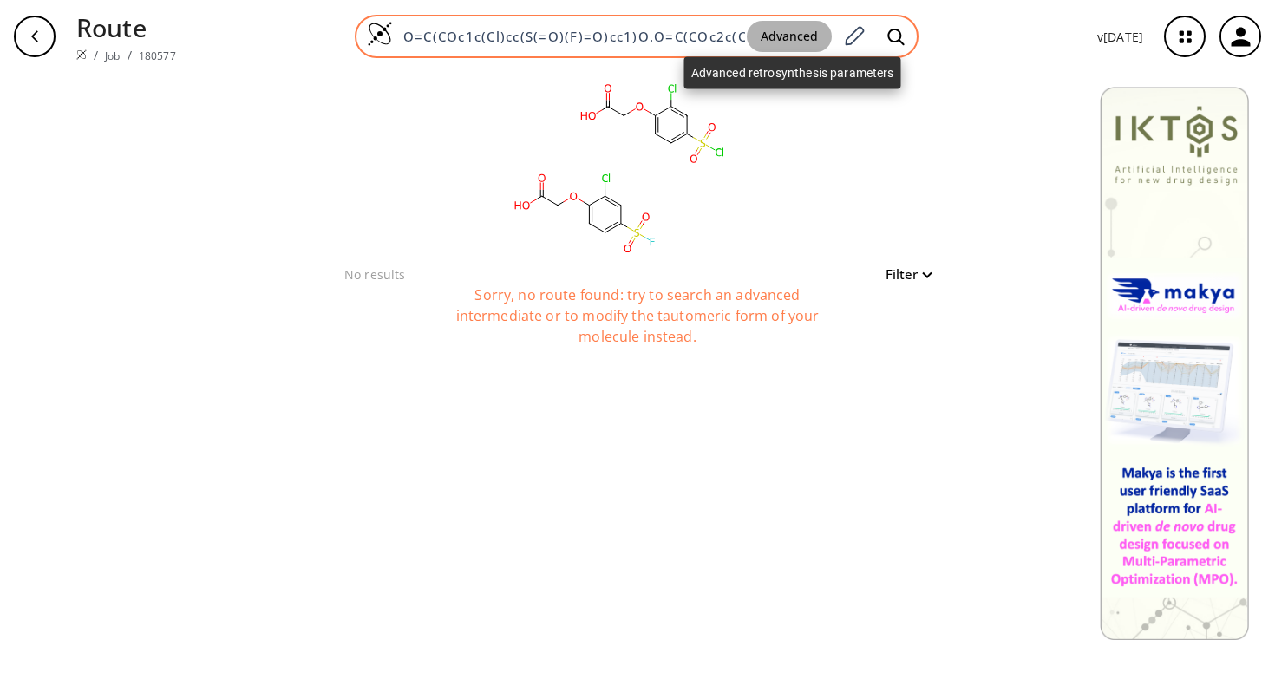
click at [753, 39] on button "Advanced" at bounding box center [789, 37] width 85 height 32
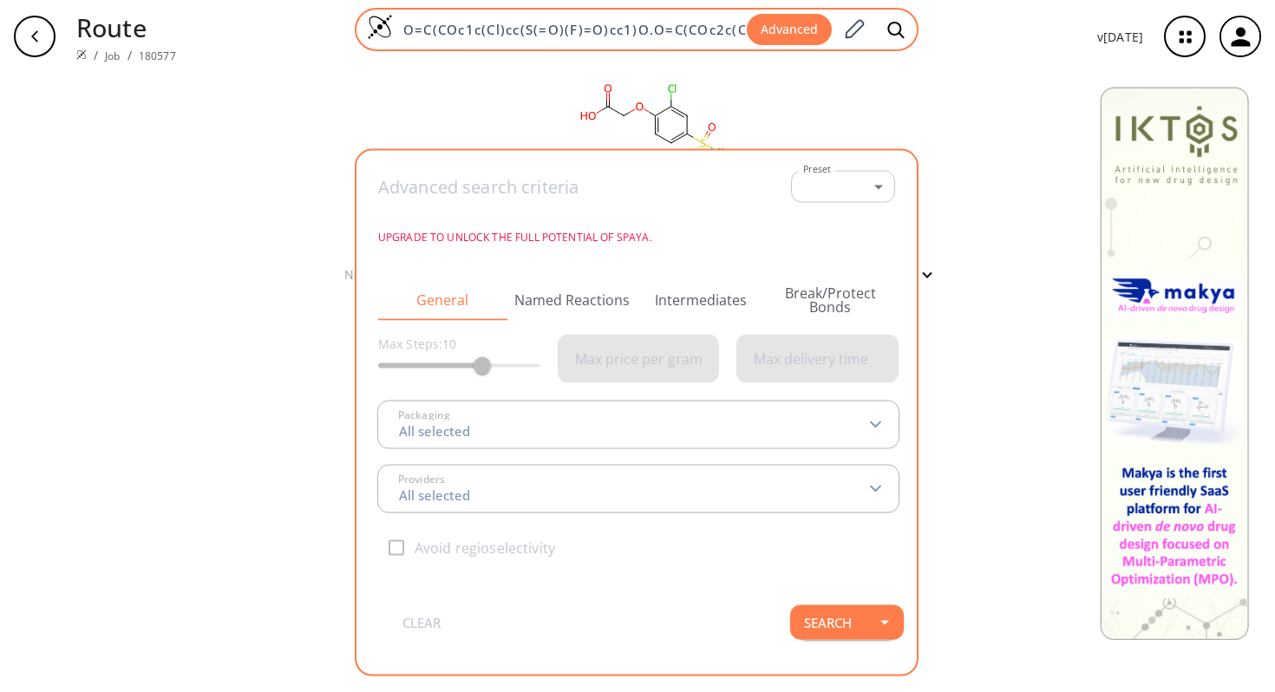
scroll to position [0, 154]
type input "All selected"
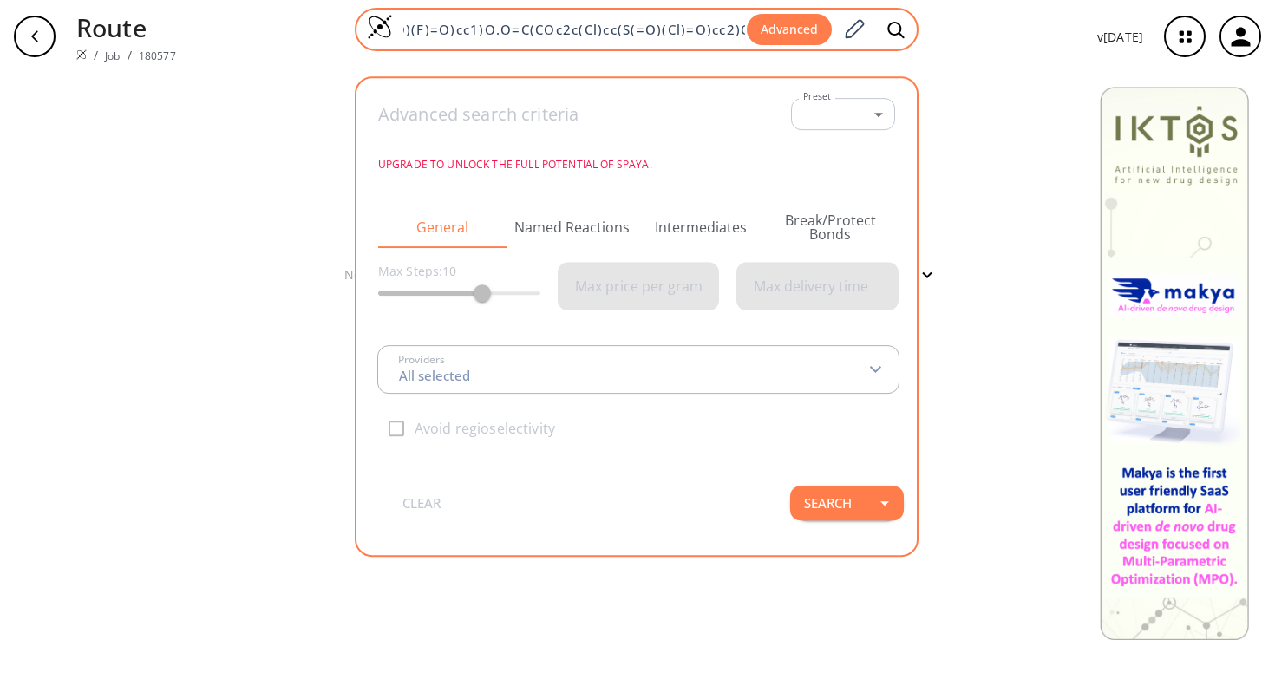
type input "All selected"
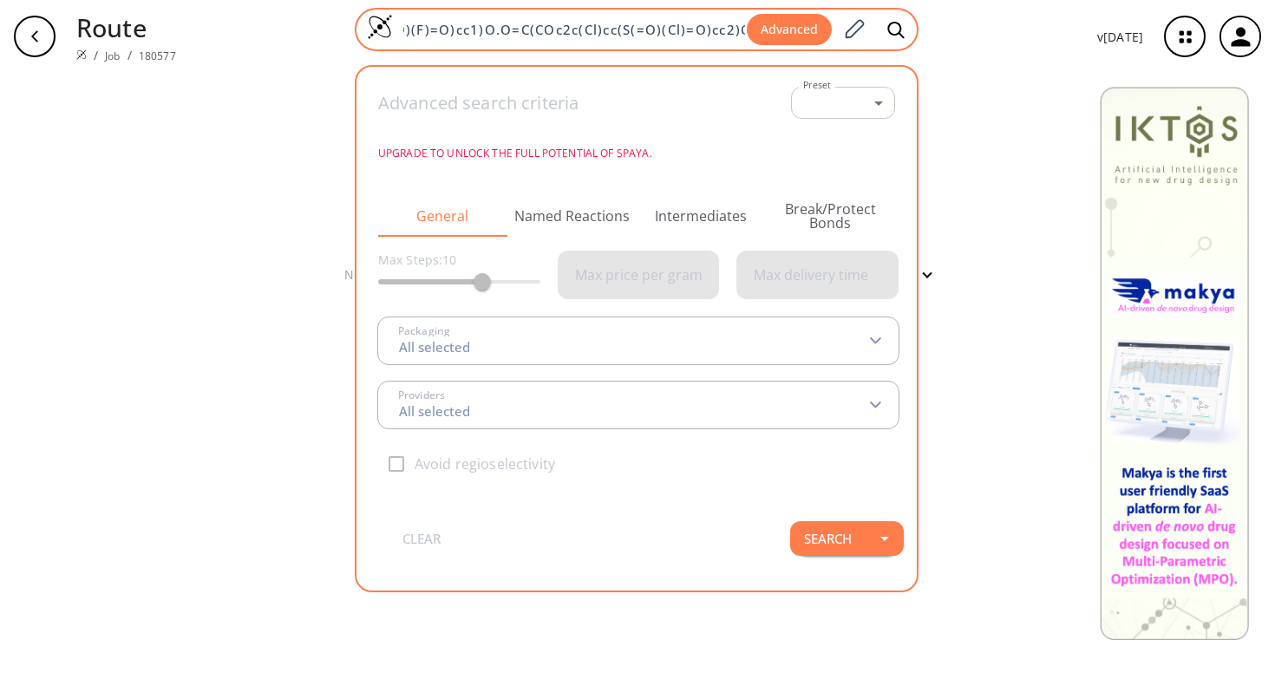
click at [736, 34] on input "O=C(COc1c(Cl)cc(S(=O)(F)=O)cc1)O.O=C(COc2c(Cl)cc(S(=O)(Cl)=O)cc2)O" at bounding box center [570, 29] width 354 height 17
drag, startPoint x: 748, startPoint y: 30, endPoint x: 399, endPoint y: 30, distance: 348.7
click at [399, 29] on input "O=C(COc1c(Cl)cc(S(=O)(F)=O)cc1)O.O=C(COc2c(Cl)cc(S(=O)(Cl)=O)cc2)O" at bounding box center [570, 29] width 354 height 17
paste input "O=C(COc1c(Cl)cc(S(=O)(F)=O)cc1)O"
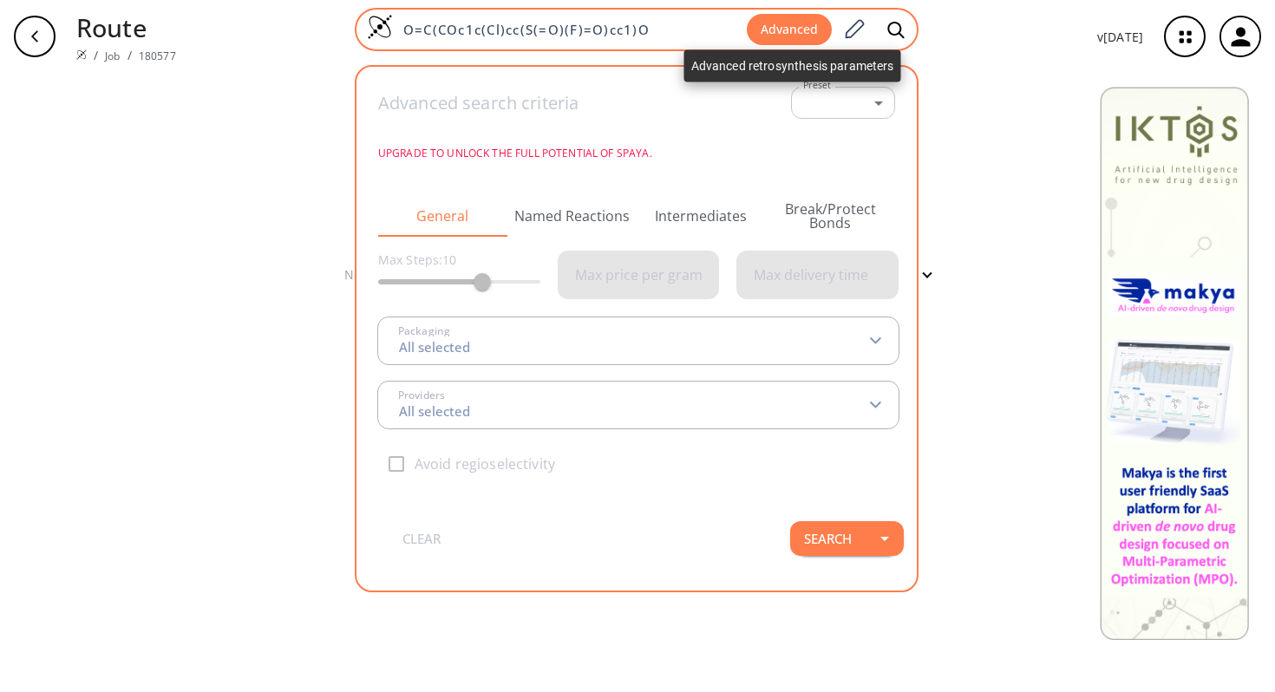
type input "O=C(COc1c(Cl)cc(S(=O)(F)=O)cc1)O"
click at [802, 30] on button "Advanced" at bounding box center [789, 30] width 85 height 32
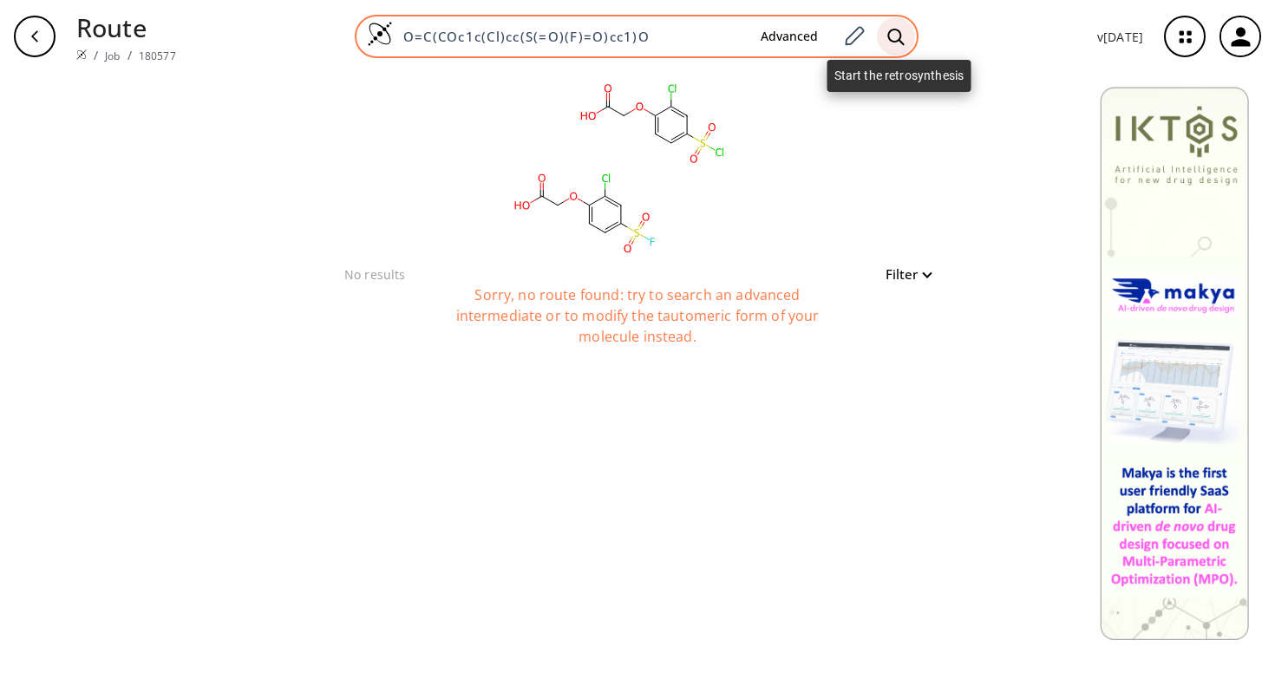
click at [894, 37] on icon at bounding box center [895, 37] width 17 height 18
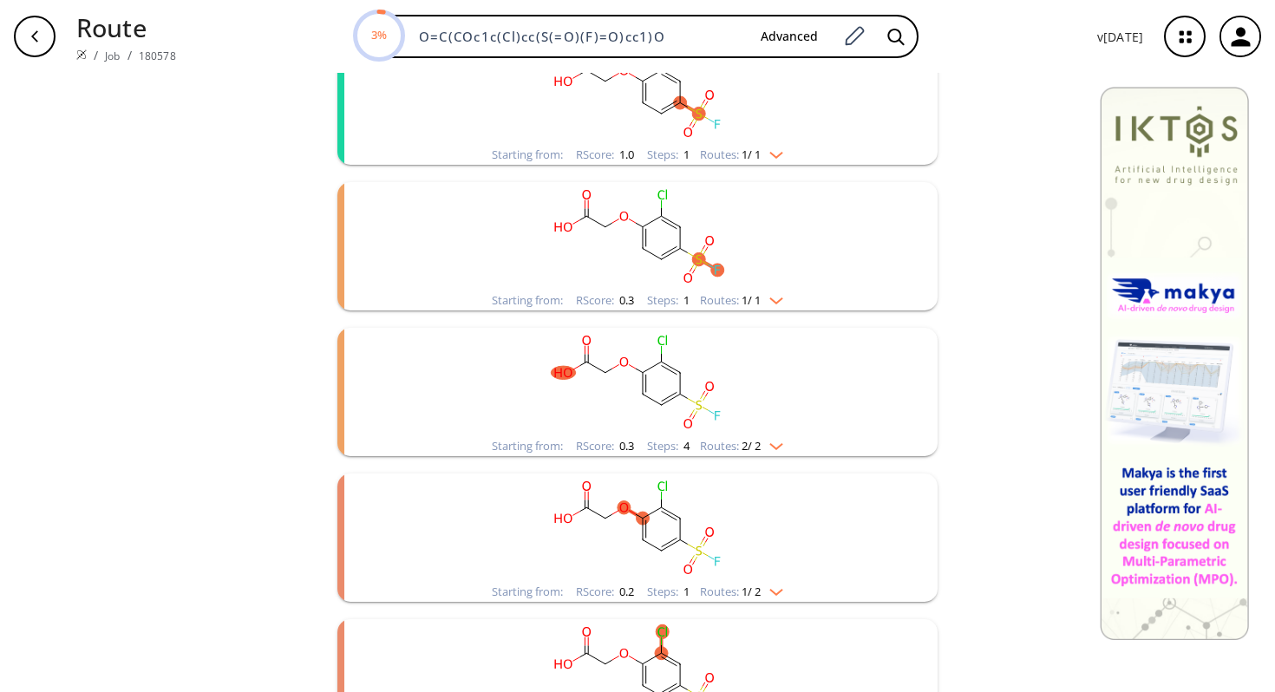
scroll to position [98, 0]
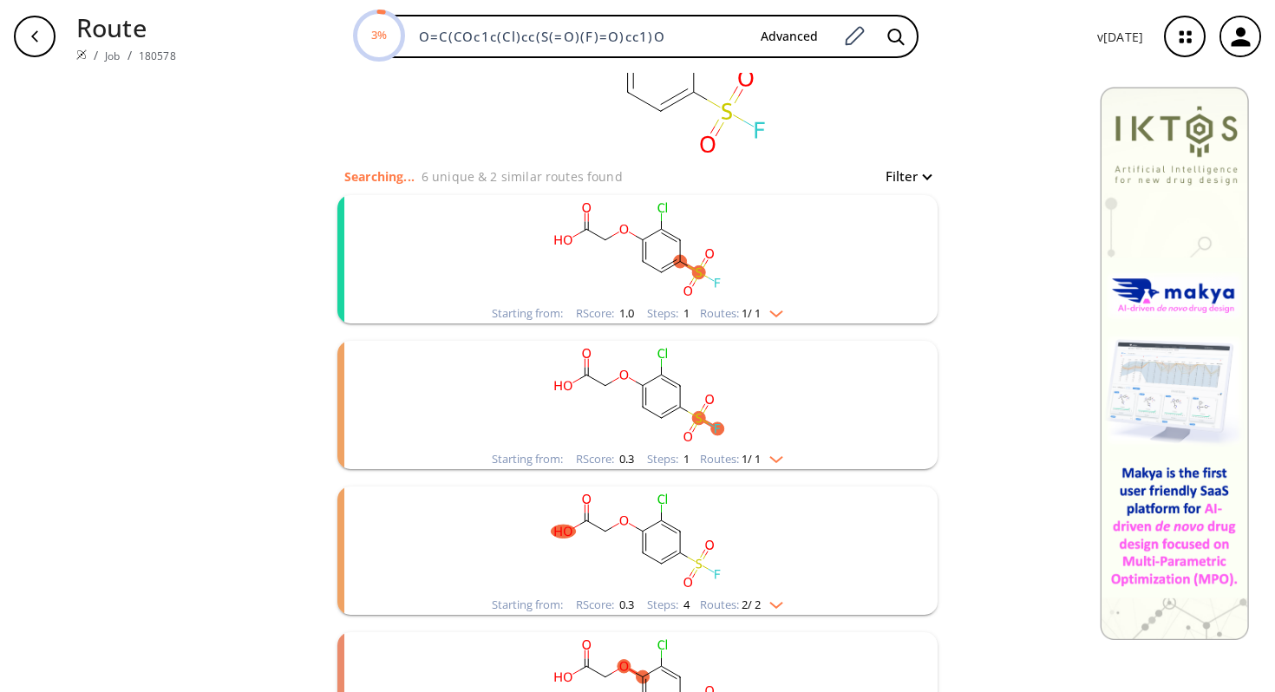
click at [770, 453] on img "clusters" at bounding box center [772, 456] width 23 height 14
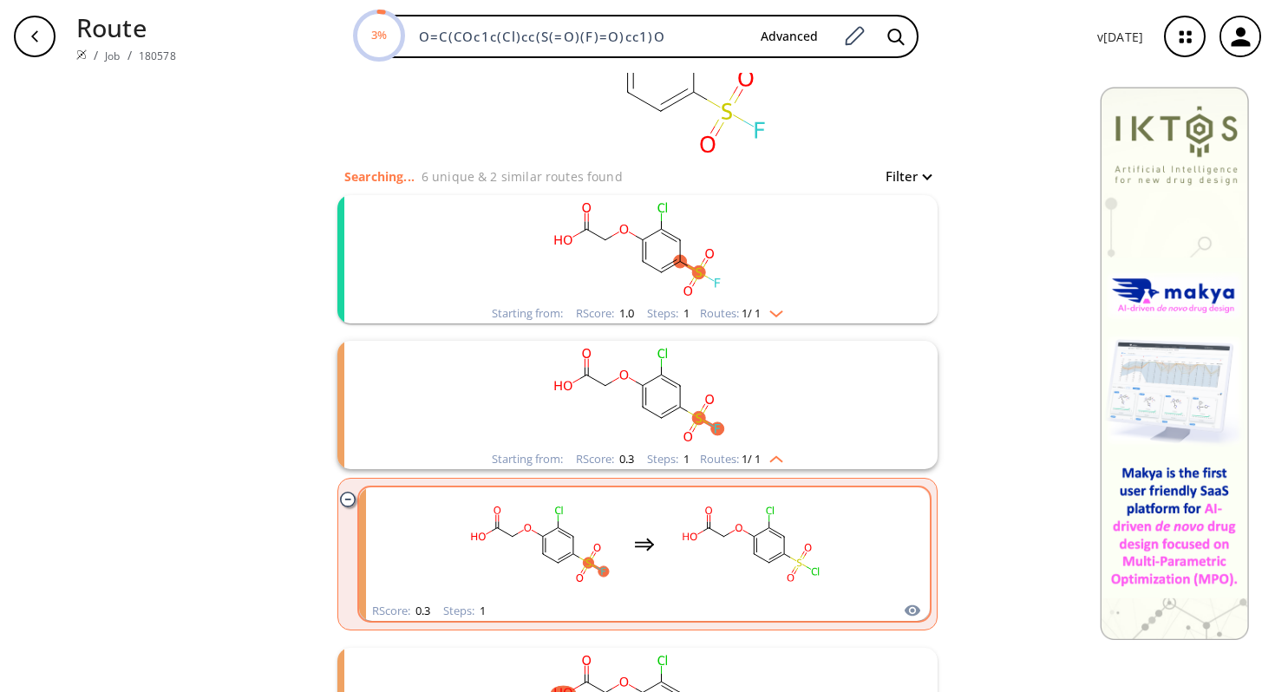
click at [812, 552] on rect "clusters" at bounding box center [750, 544] width 156 height 108
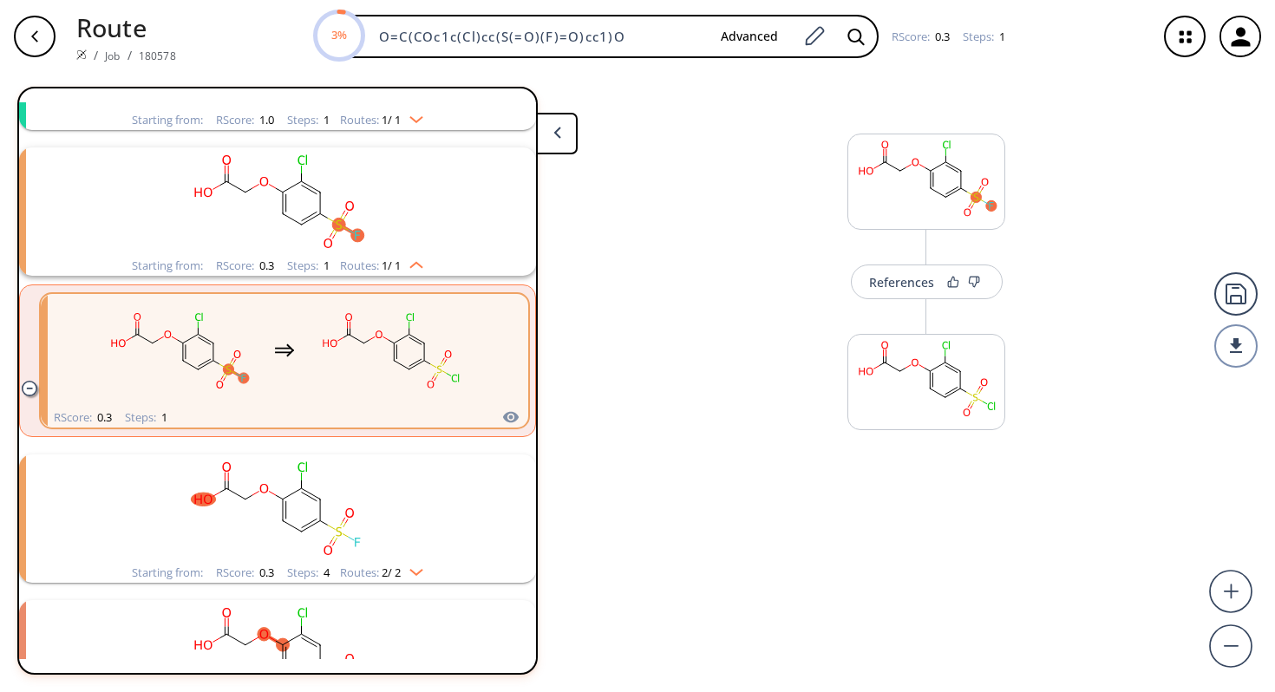
scroll to position [185, 0]
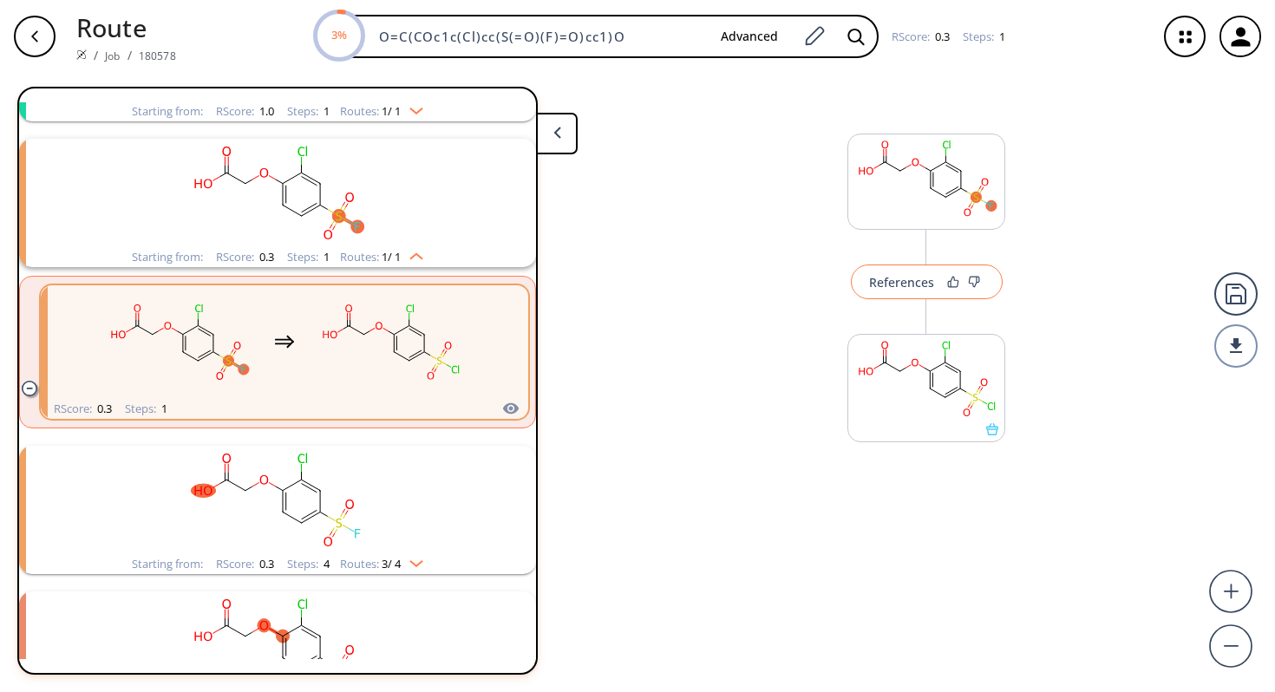
click at [901, 290] on button "References" at bounding box center [927, 282] width 152 height 35
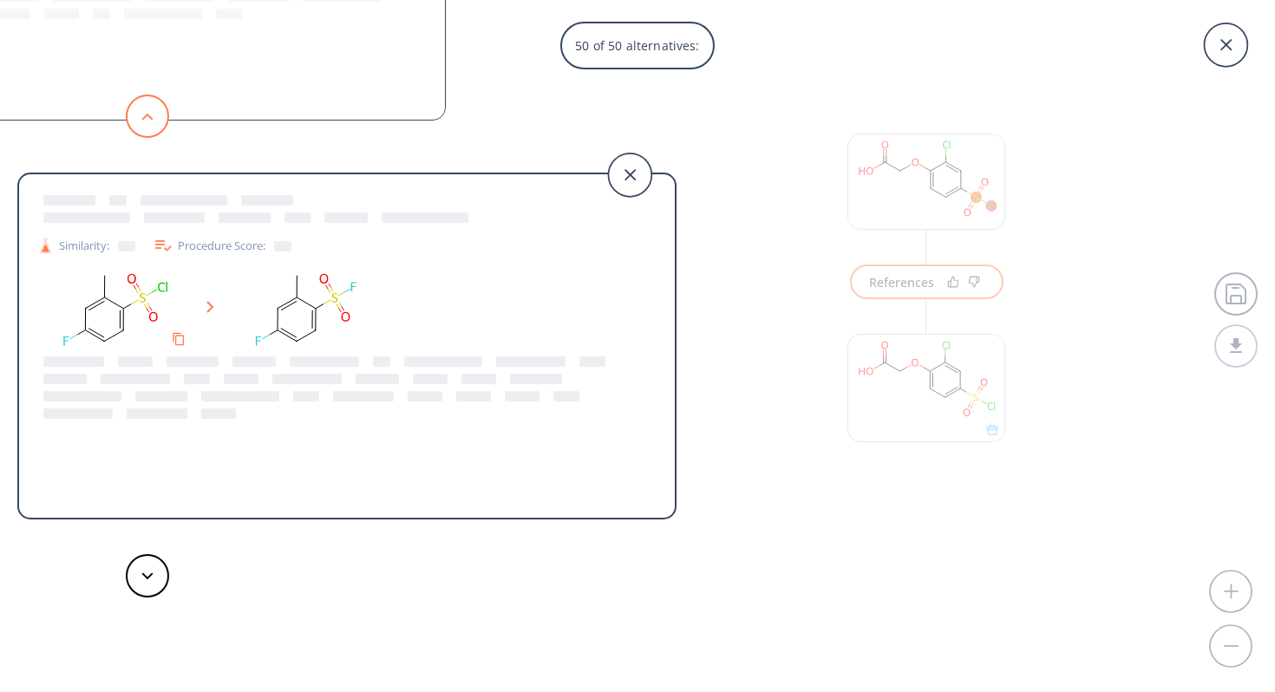
click at [146, 109] on button at bounding box center [147, 116] width 43 height 43
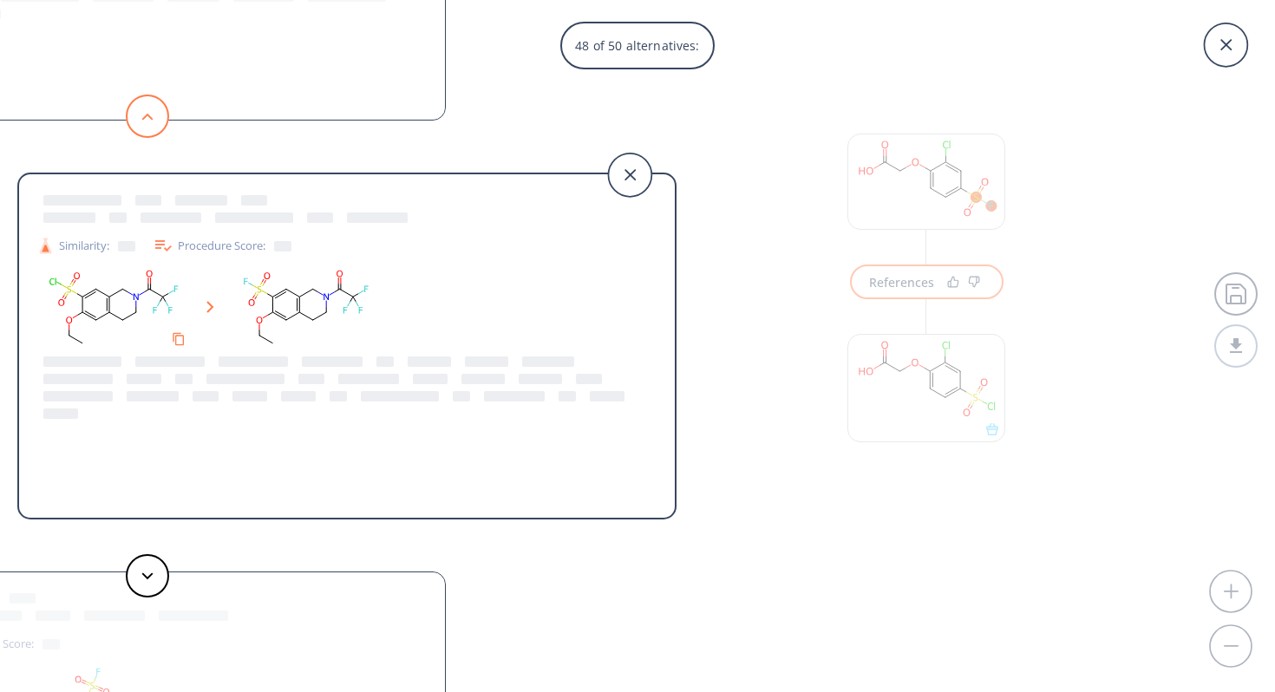
click at [146, 109] on button at bounding box center [147, 116] width 43 height 43
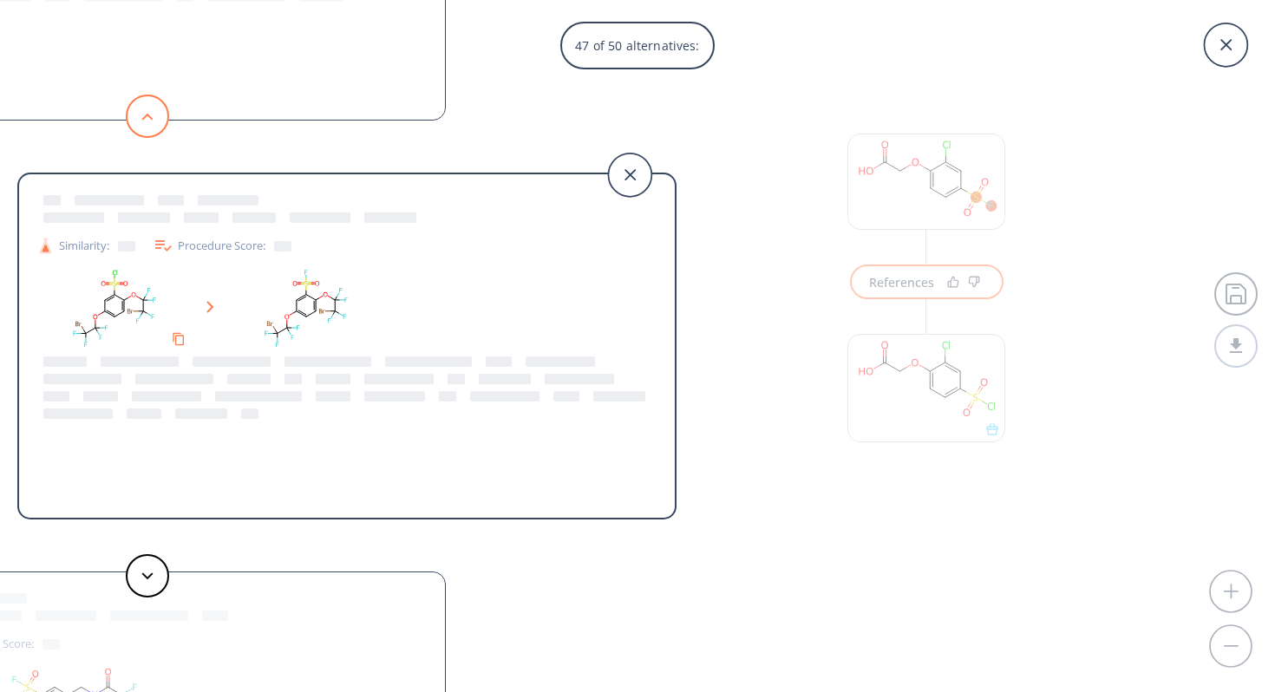
click at [146, 109] on button at bounding box center [147, 116] width 43 height 43
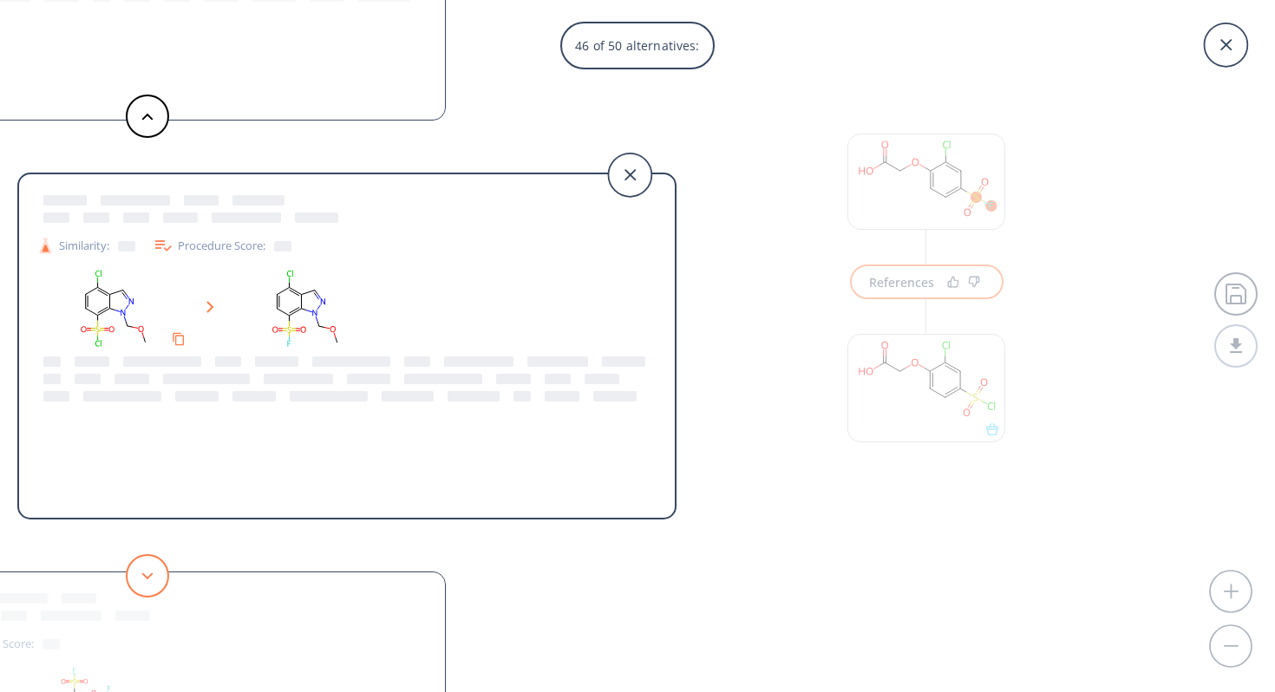
click at [146, 586] on button at bounding box center [147, 575] width 43 height 43
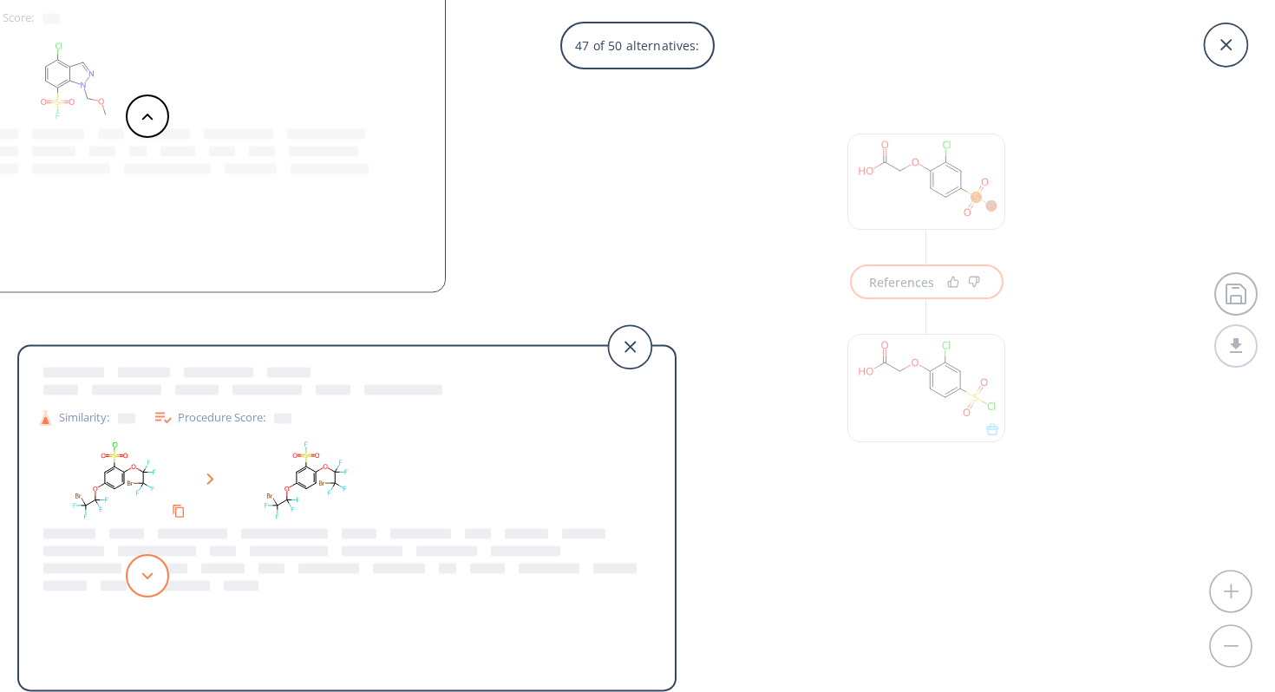
click at [146, 586] on button at bounding box center [147, 575] width 43 height 43
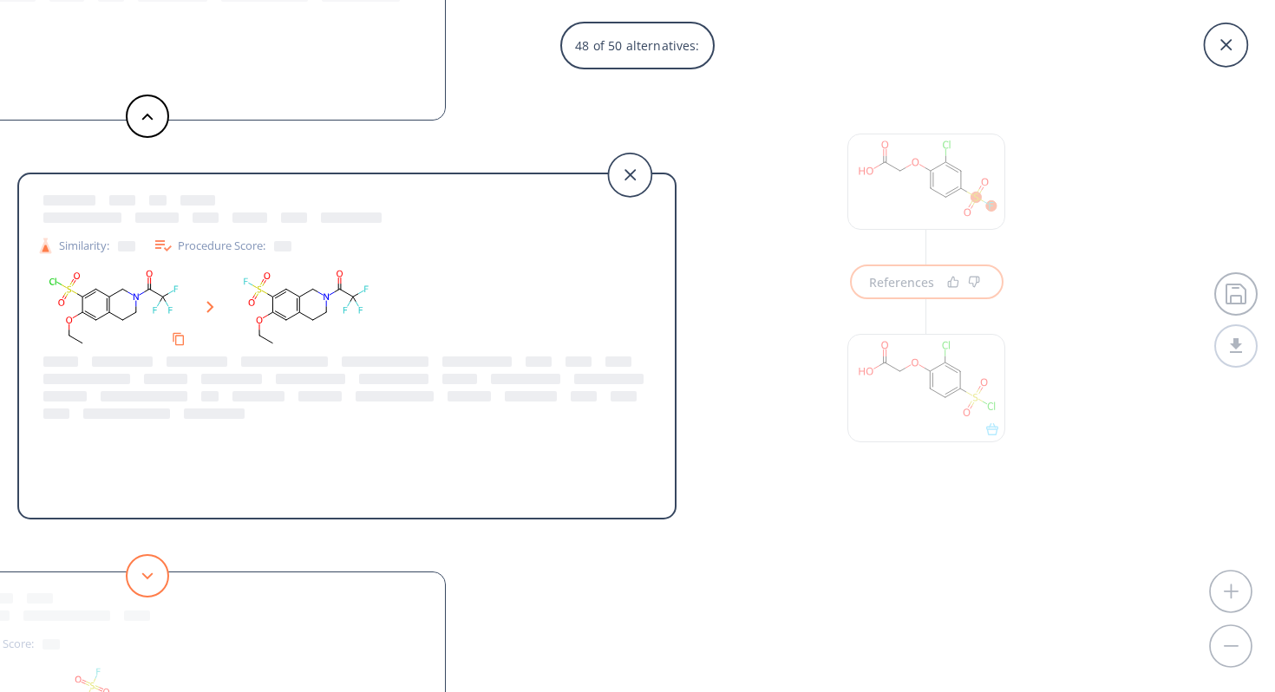
click at [146, 586] on button at bounding box center [147, 575] width 43 height 43
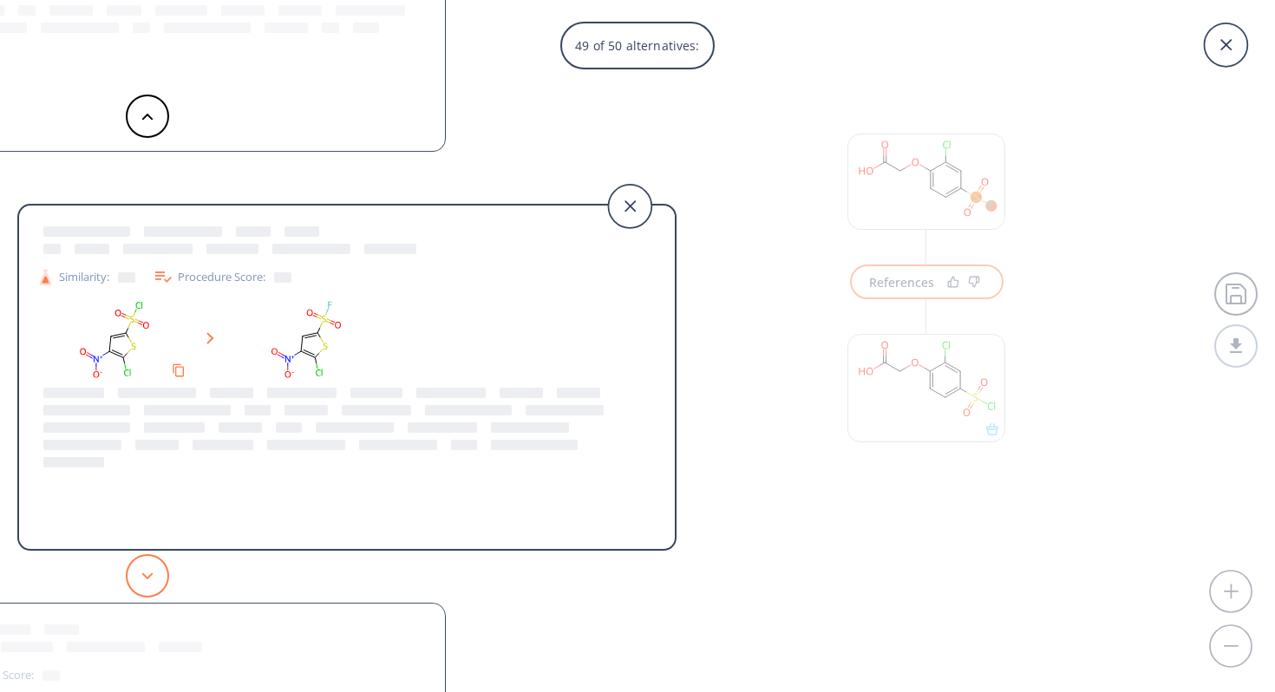
click at [146, 586] on button at bounding box center [147, 575] width 43 height 43
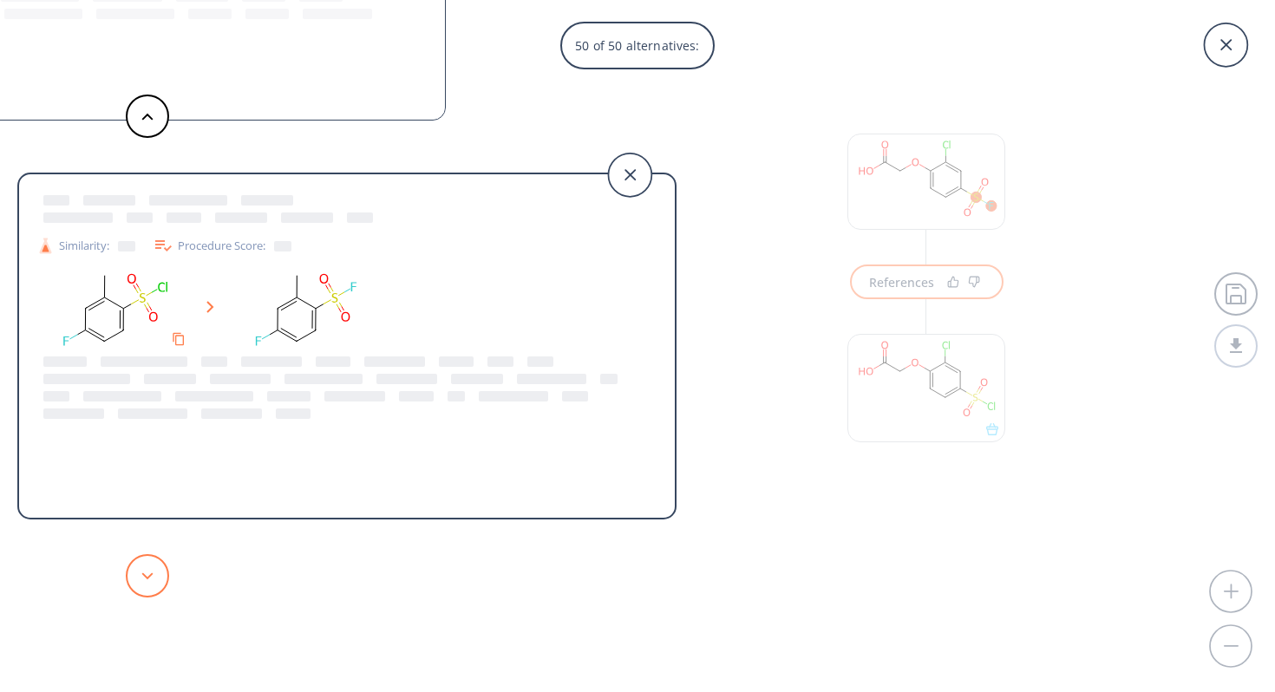
click at [146, 586] on button at bounding box center [147, 575] width 43 height 43
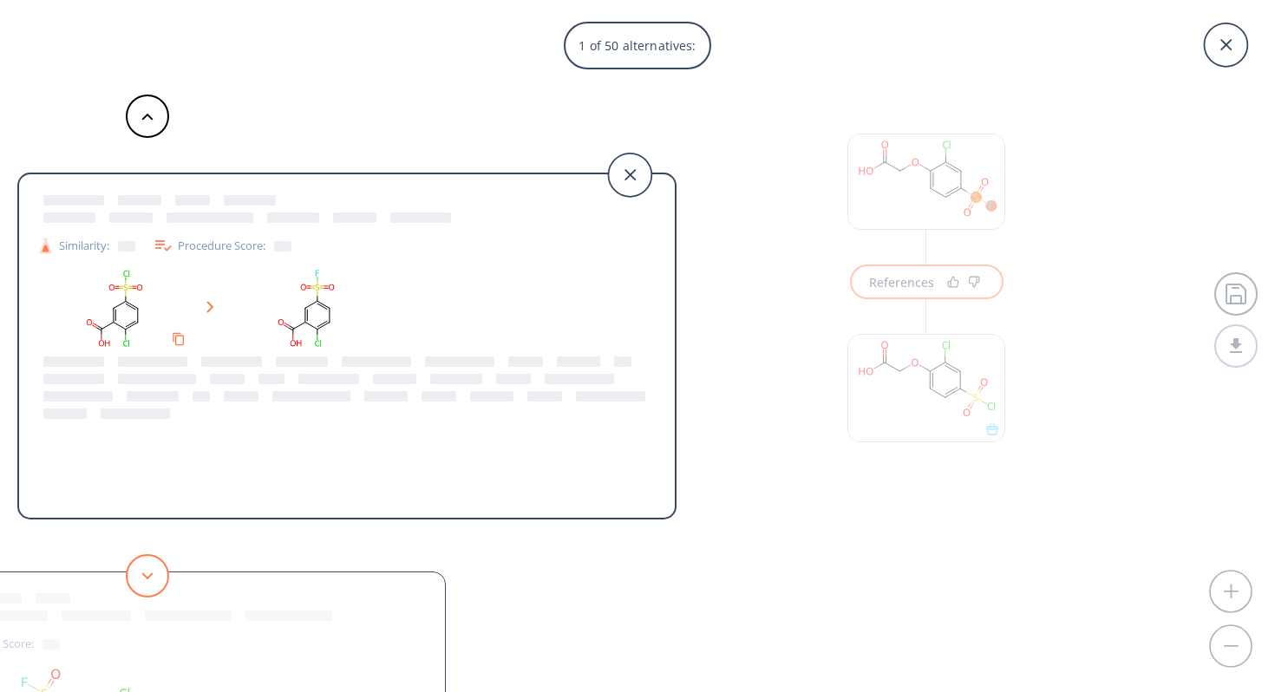
click at [145, 578] on icon at bounding box center [147, 576] width 12 height 8
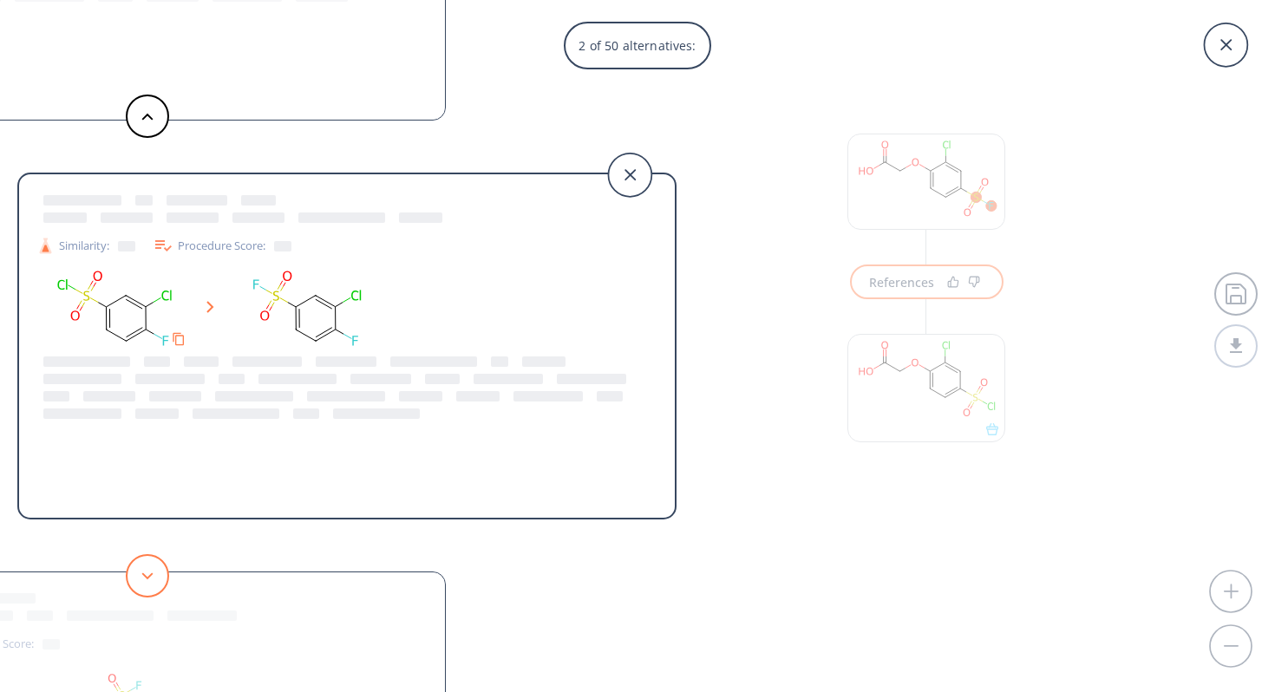
click at [148, 583] on button at bounding box center [147, 575] width 43 height 43
click at [148, 582] on button at bounding box center [147, 575] width 43 height 43
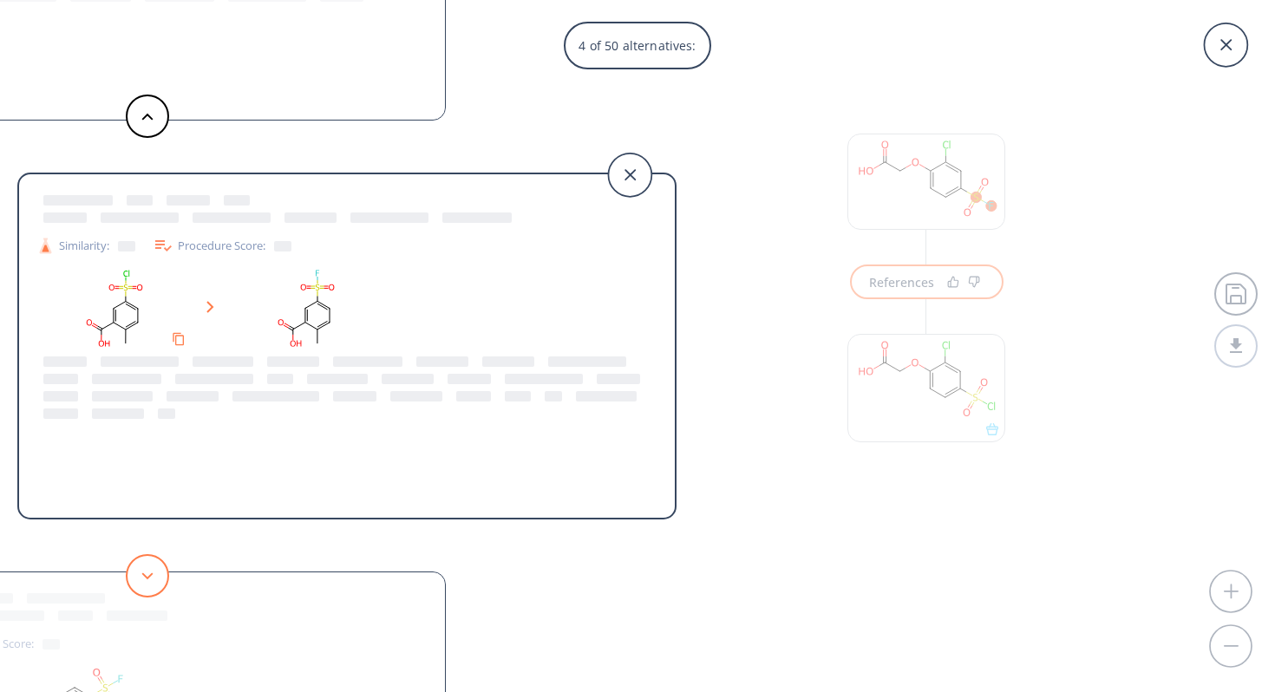
click at [148, 582] on button at bounding box center [147, 575] width 43 height 43
click at [148, 583] on button at bounding box center [147, 575] width 43 height 43
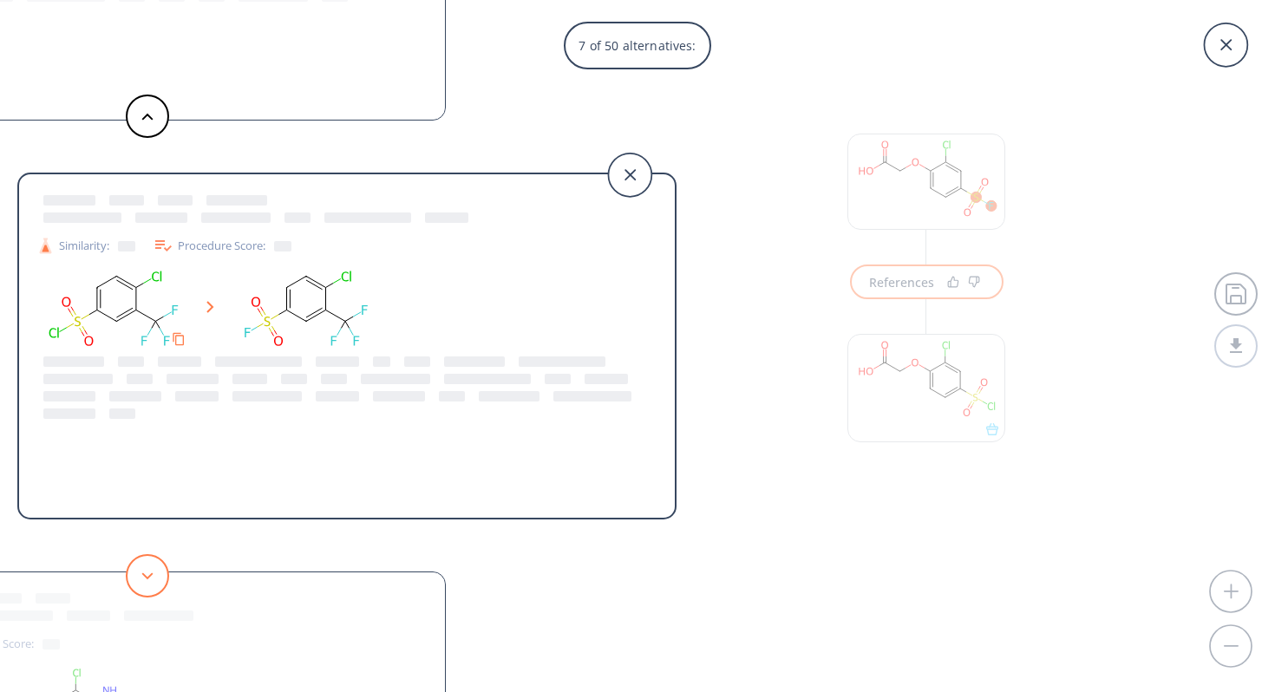
click at [148, 583] on button at bounding box center [147, 575] width 43 height 43
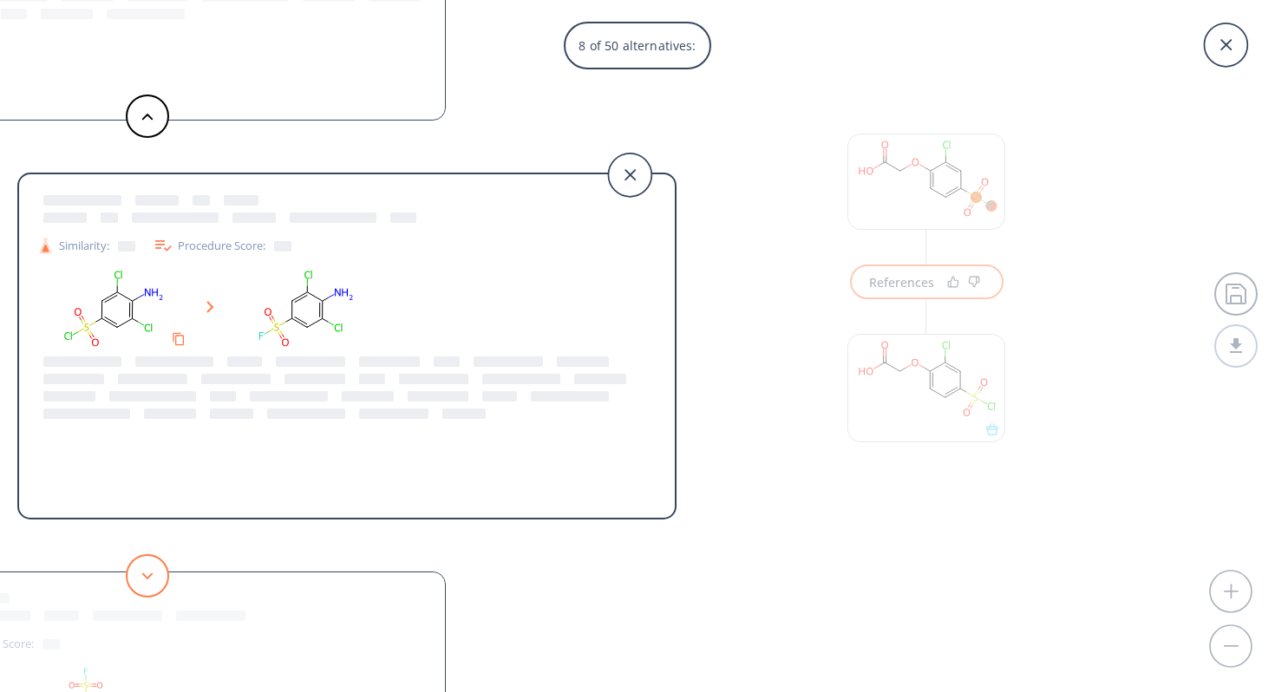
click at [148, 582] on button at bounding box center [147, 575] width 43 height 43
click at [148, 581] on button at bounding box center [147, 575] width 43 height 43
click at [148, 580] on button at bounding box center [147, 575] width 43 height 43
click at [149, 578] on icon at bounding box center [147, 576] width 12 height 8
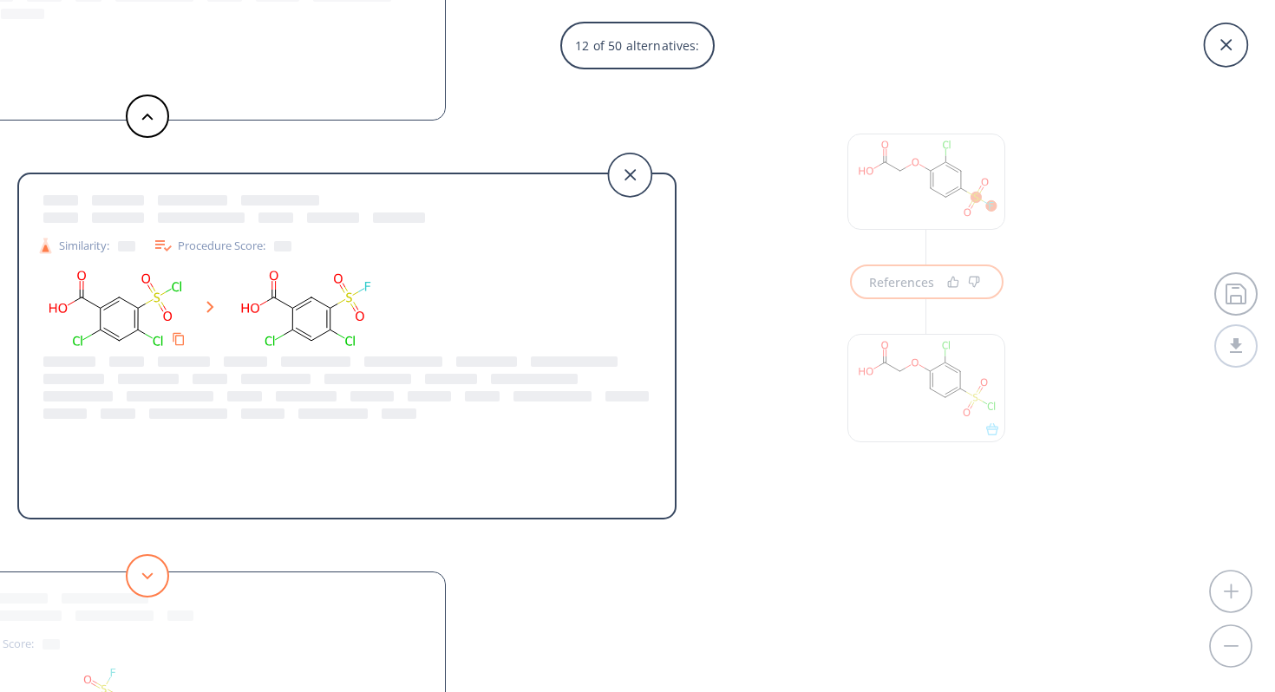
click at [149, 578] on icon at bounding box center [147, 576] width 12 height 8
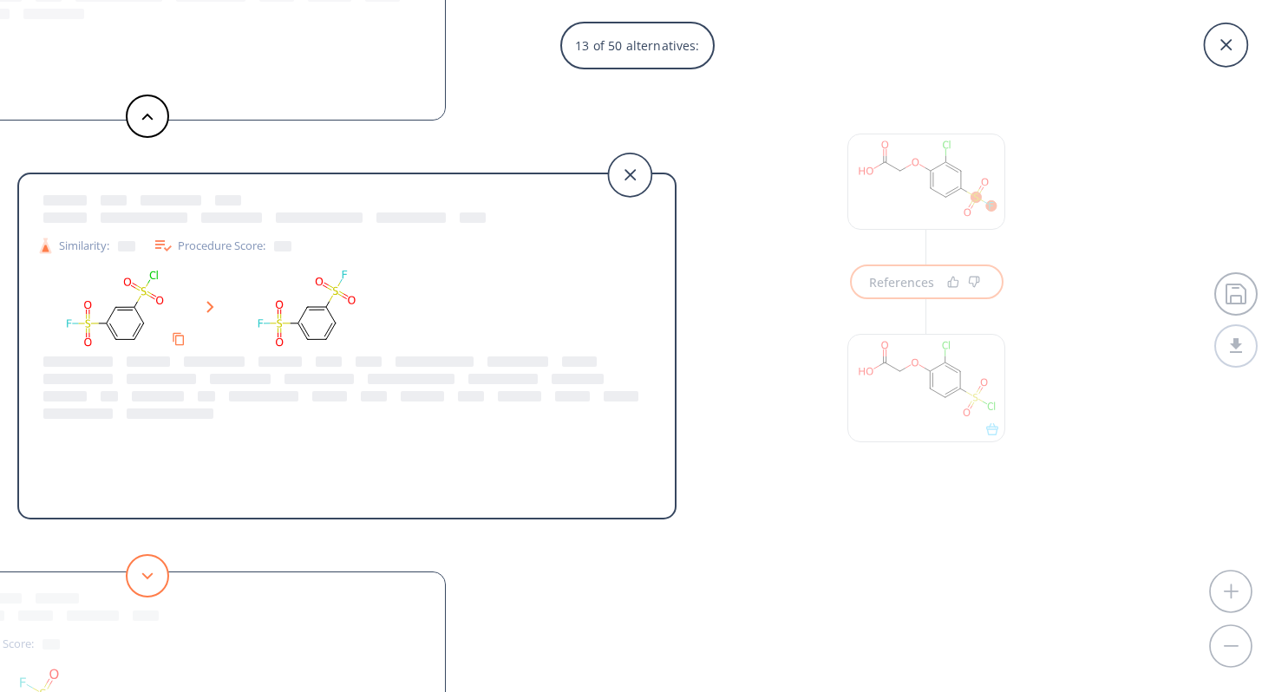
click at [149, 578] on icon at bounding box center [147, 576] width 12 height 8
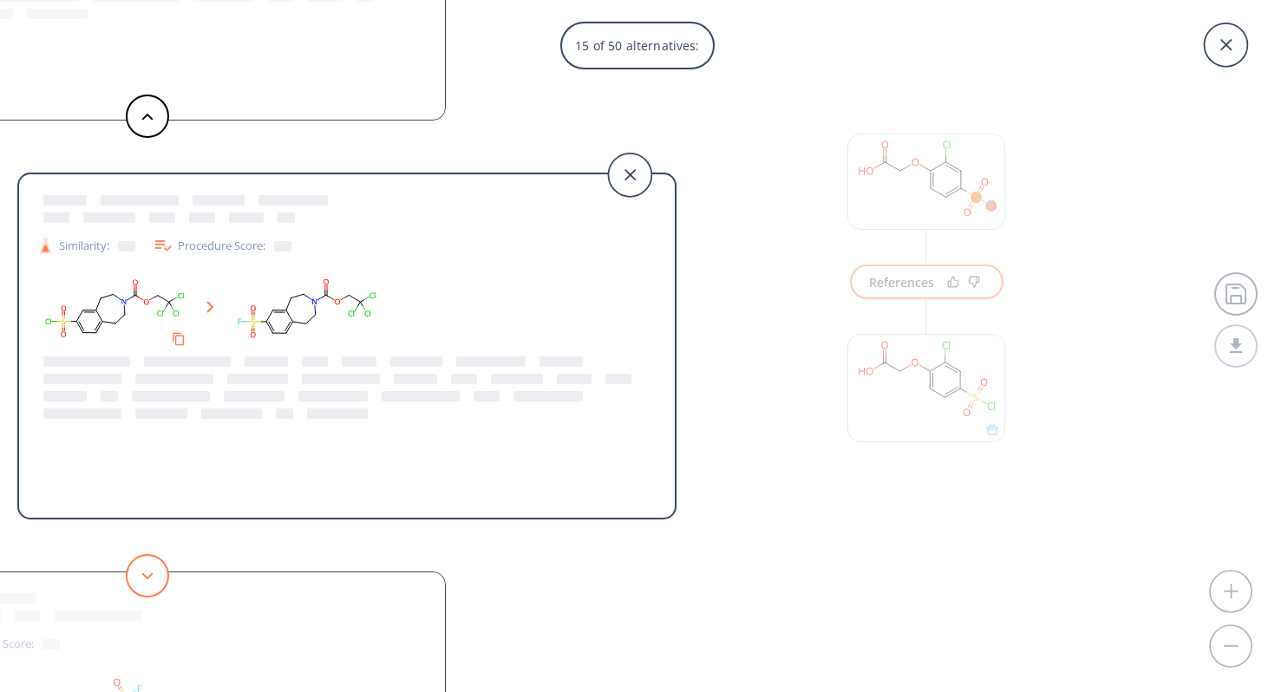
click at [149, 579] on icon at bounding box center [147, 576] width 12 height 8
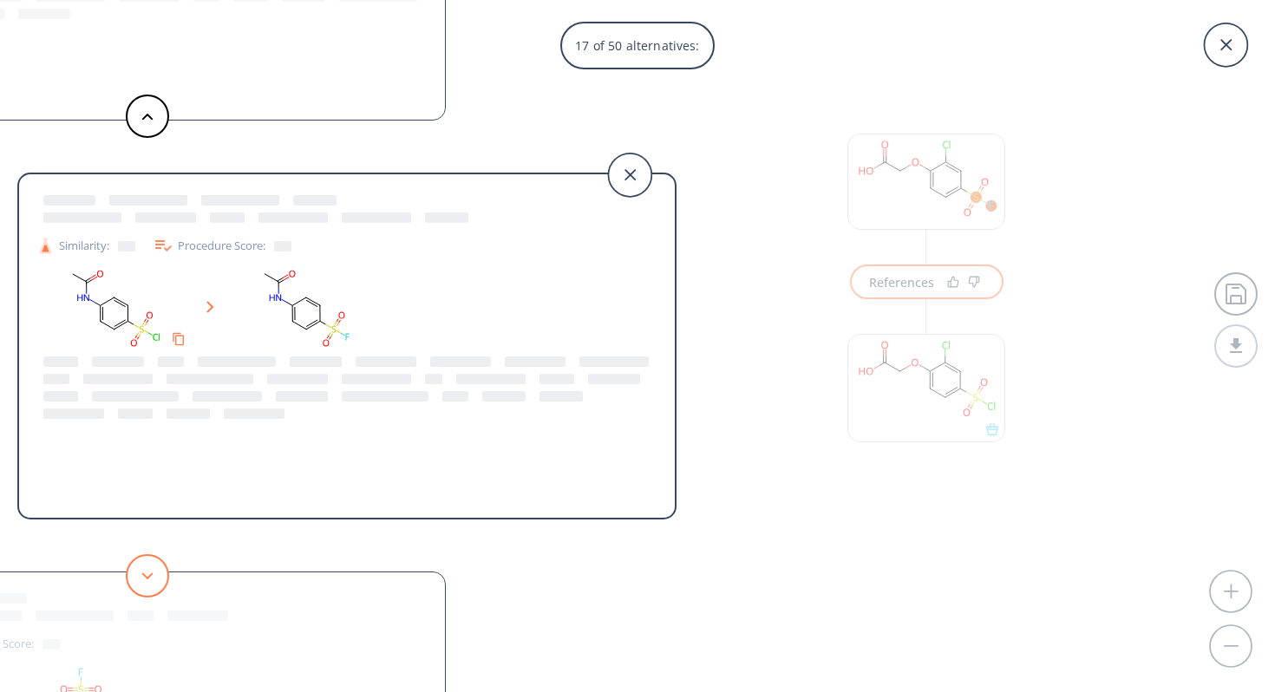
click at [151, 567] on button at bounding box center [147, 575] width 43 height 43
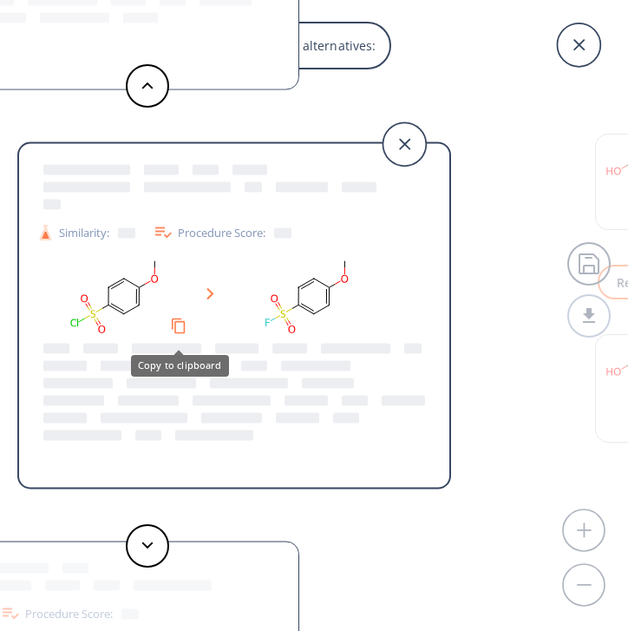
click at [179, 323] on icon "Copy to clipboard" at bounding box center [178, 325] width 16 height 16
